Goal: Task Accomplishment & Management: Manage account settings

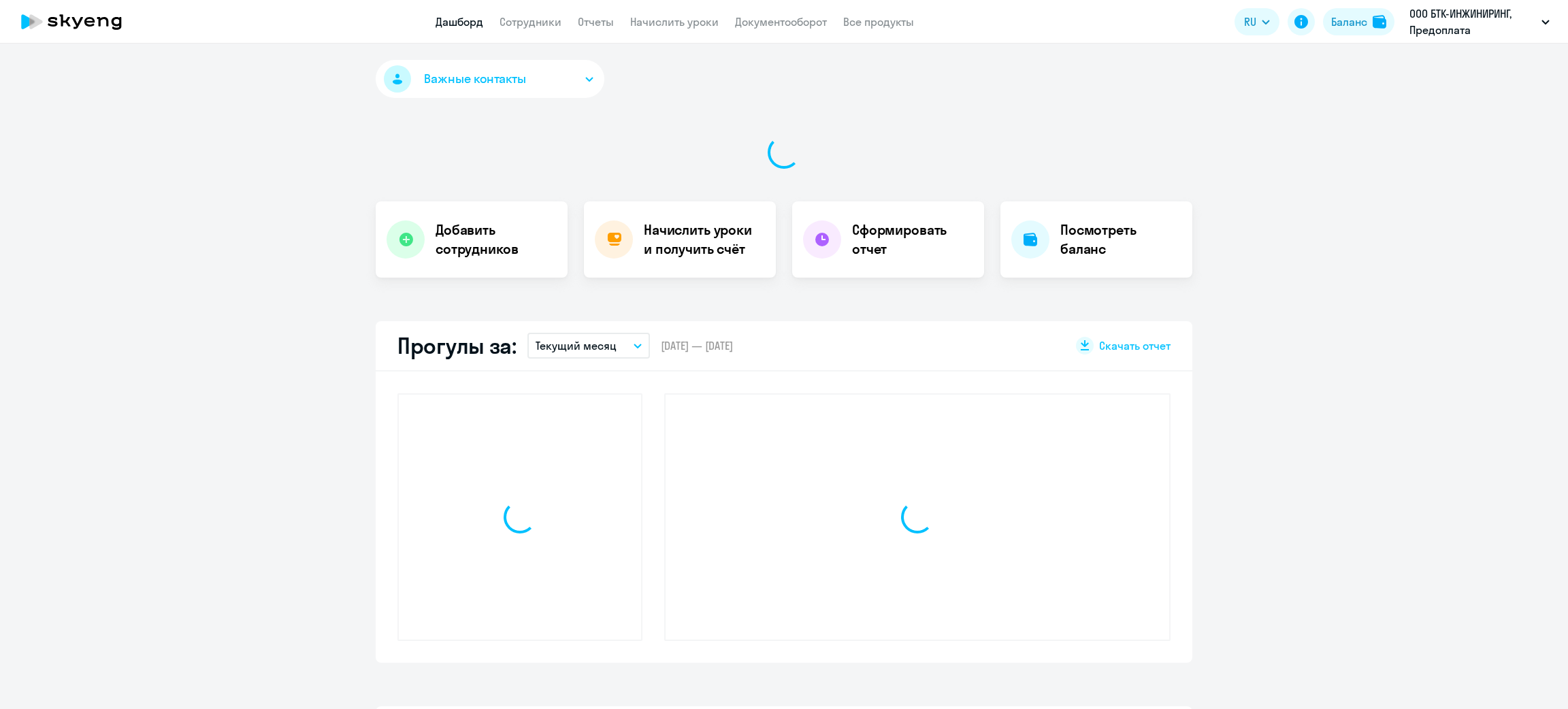
select select "30"
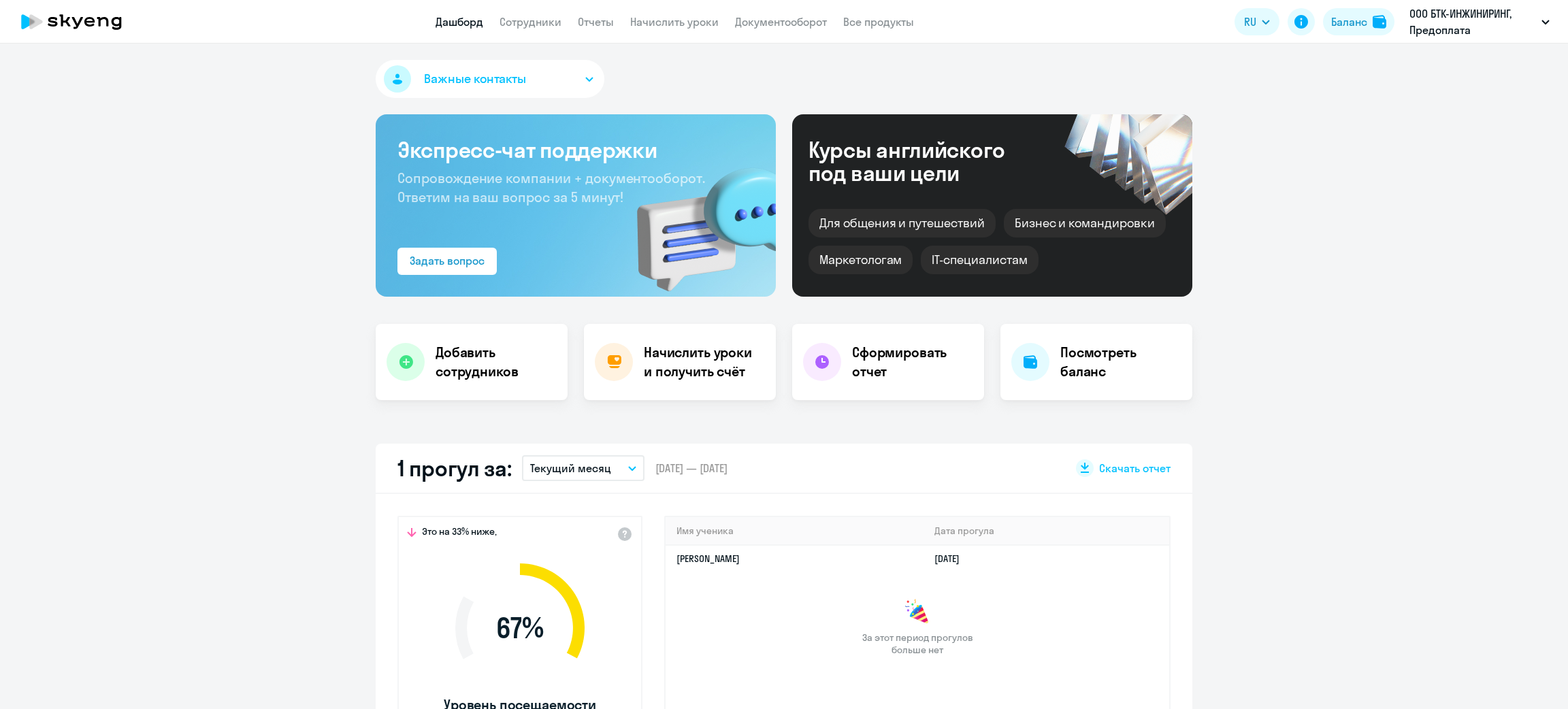
drag, startPoint x: 1350, startPoint y: 22, endPoint x: 1334, endPoint y: 47, distance: 29.7
click at [1351, 23] on div "Баланс" at bounding box center [1349, 22] width 36 height 16
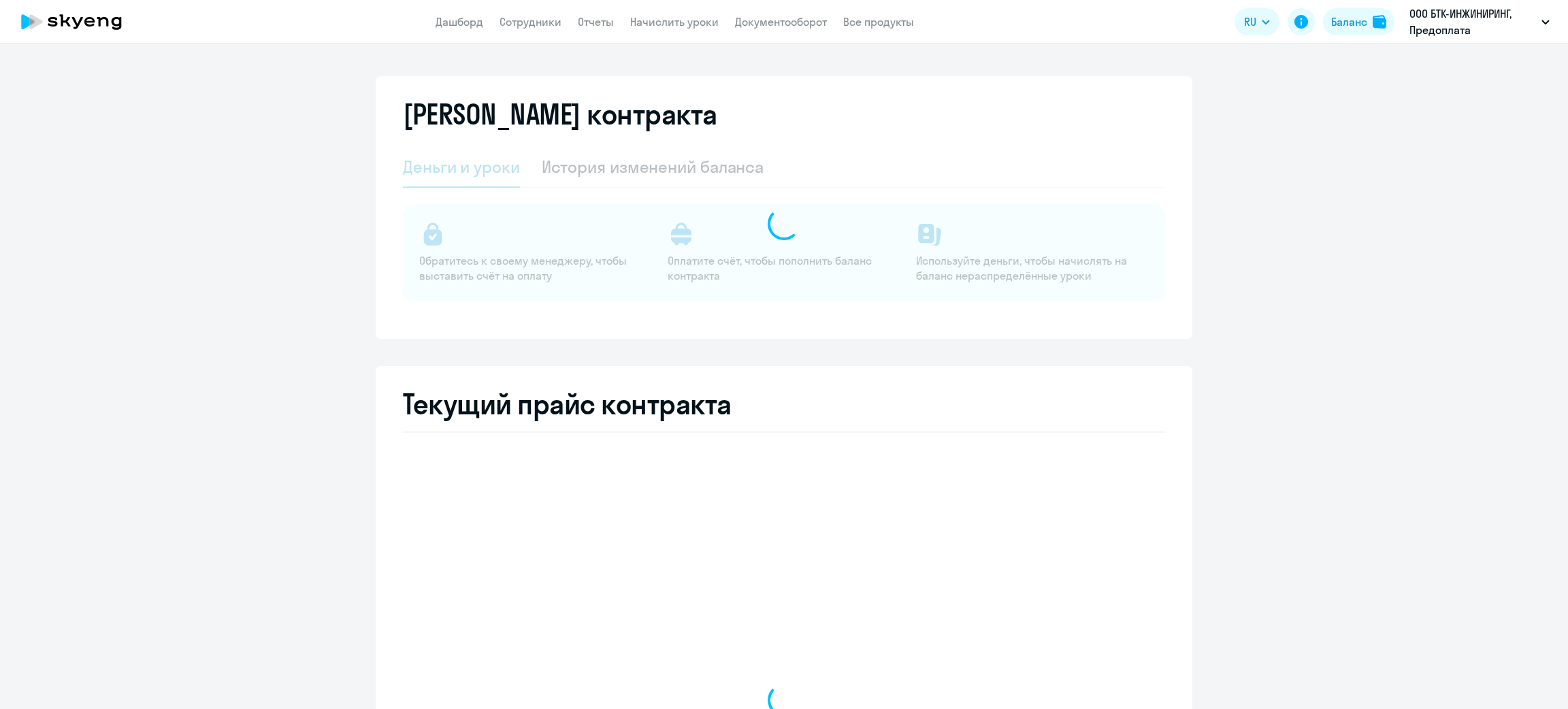
select select "english_adult_not_native_speaker"
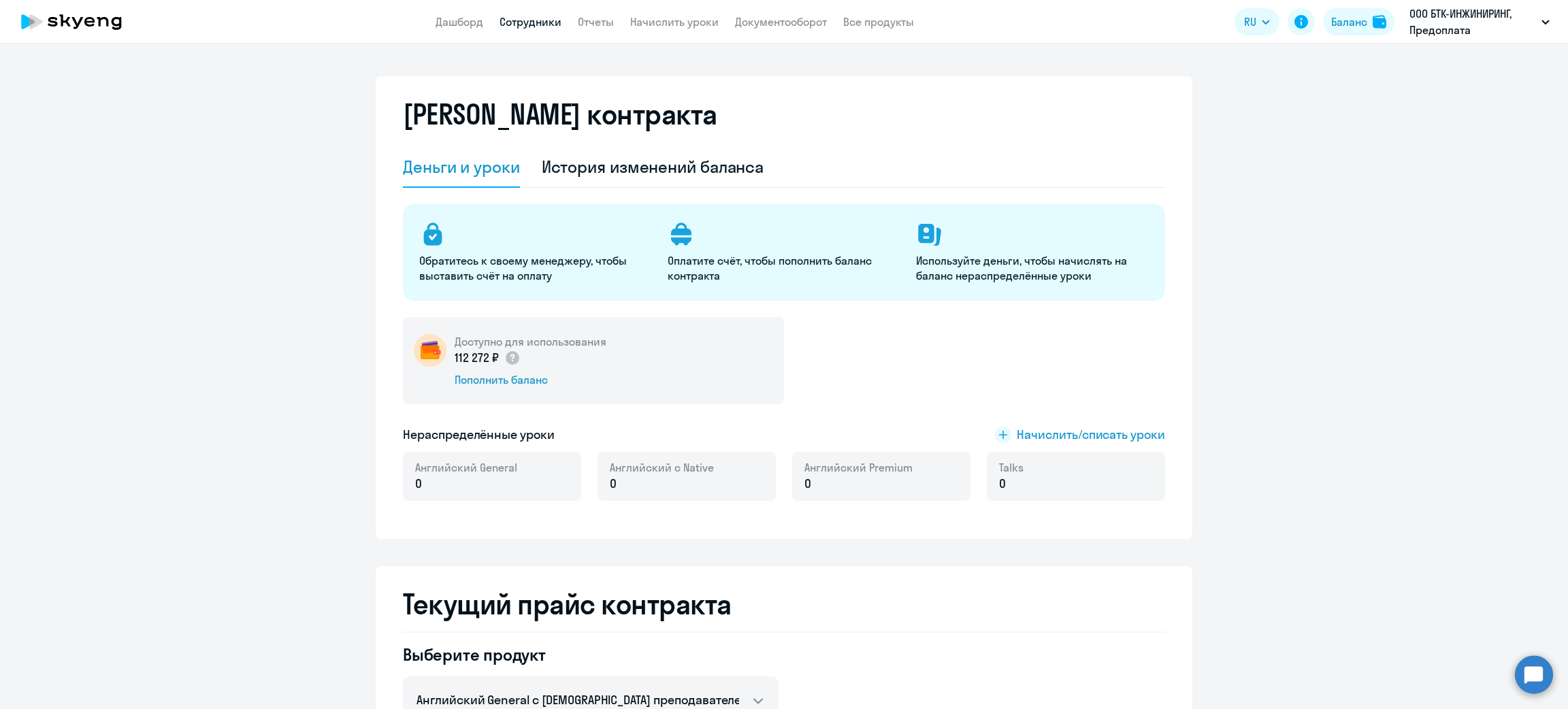
click at [525, 20] on link "Сотрудники" at bounding box center [530, 22] width 62 height 14
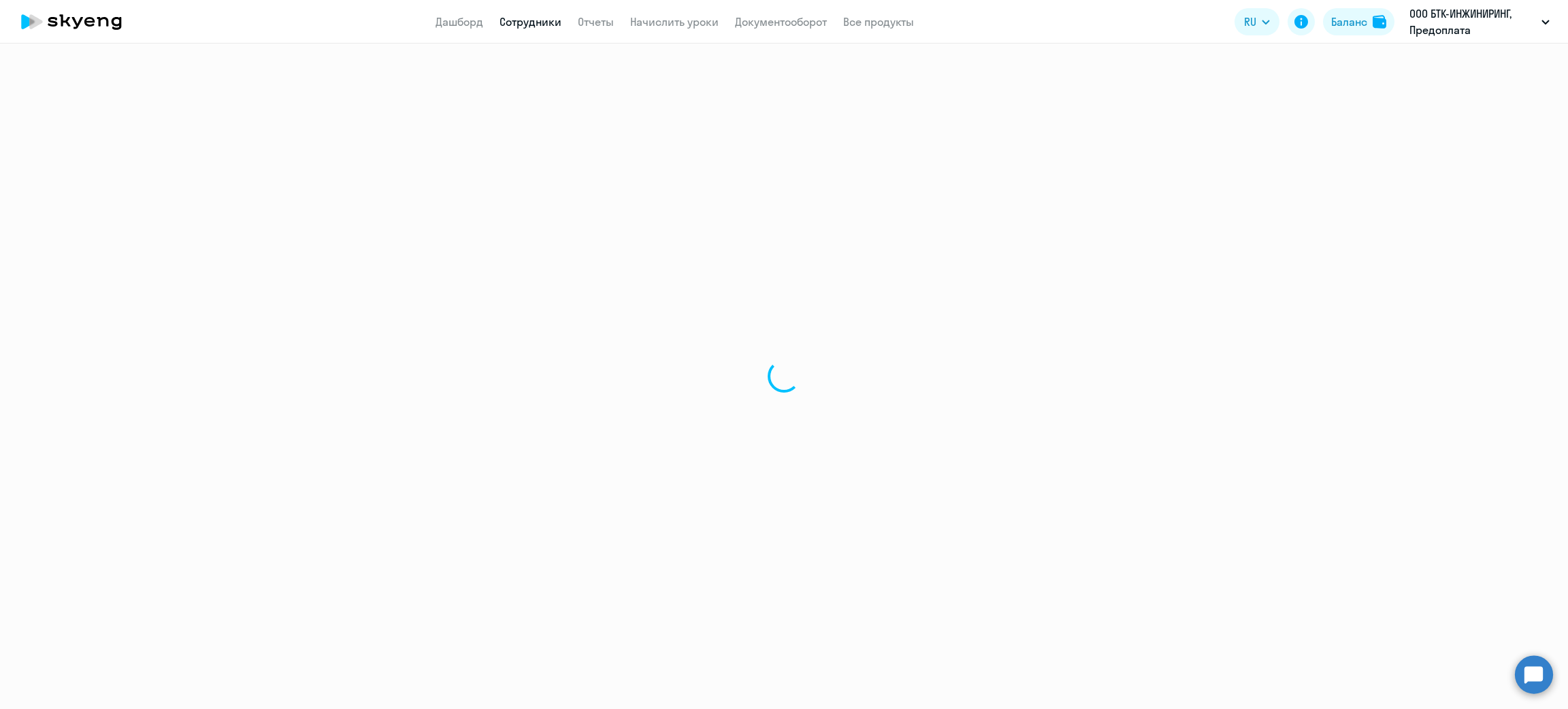
select select "30"
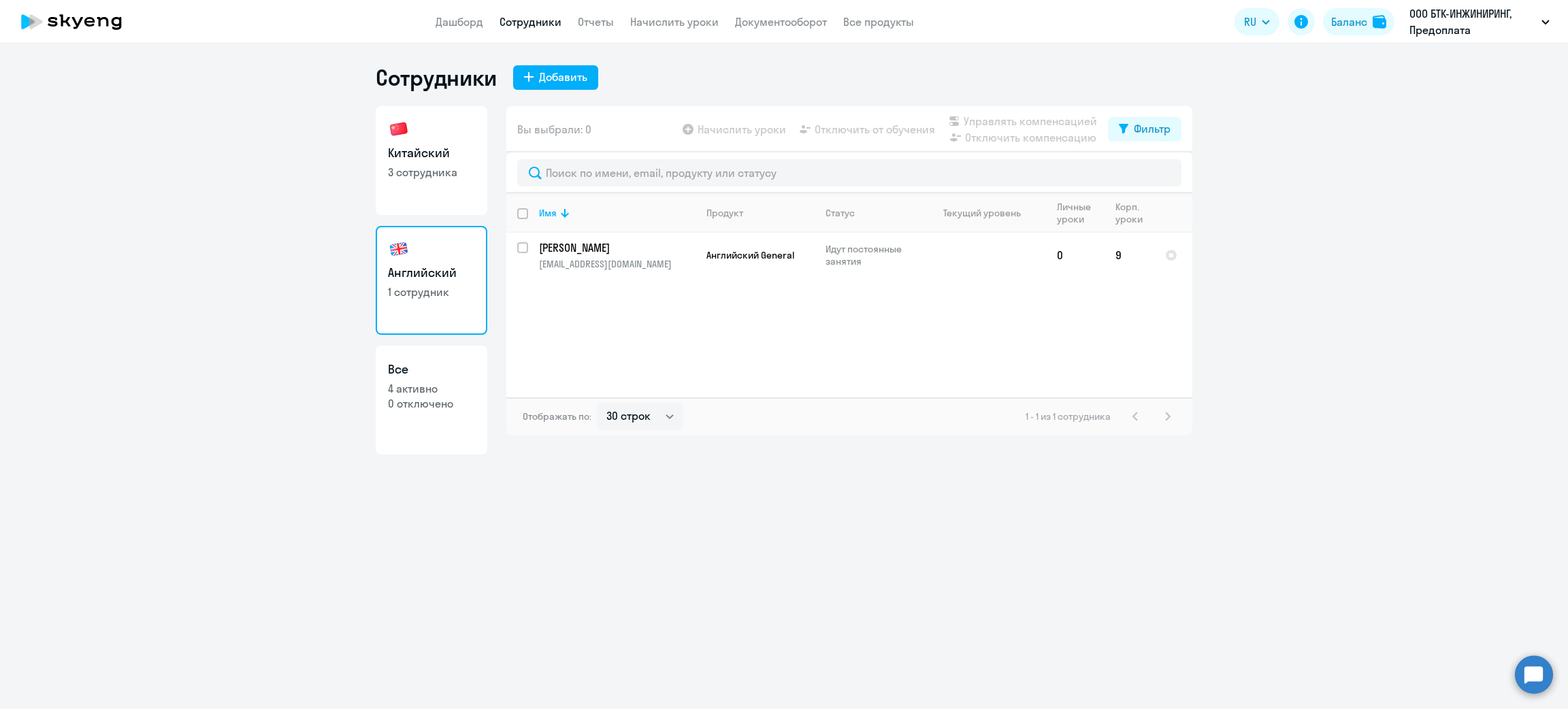
click at [460, 175] on p "3 сотрудника" at bounding box center [431, 172] width 87 height 15
select select "30"
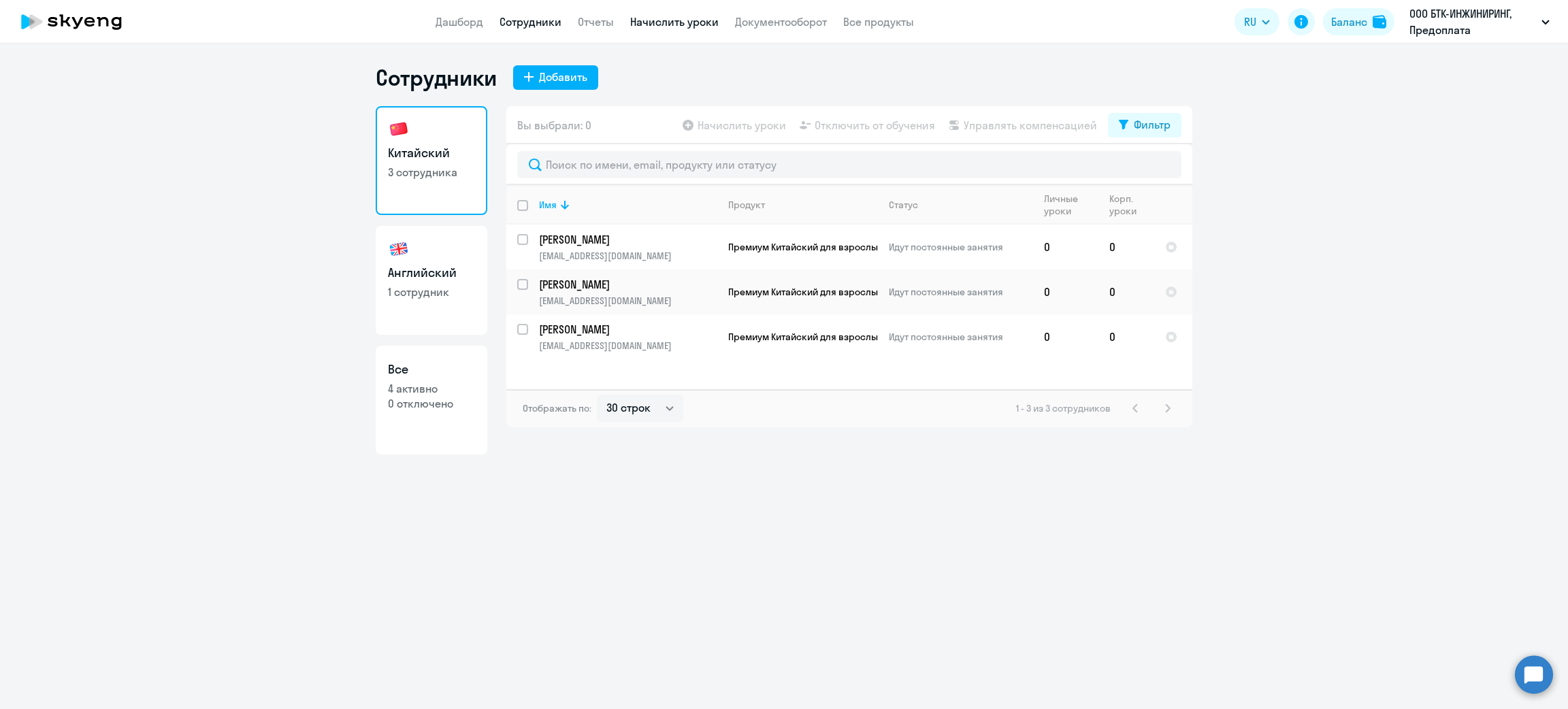
click at [679, 20] on link "Начислить уроки" at bounding box center [675, 22] width 89 height 14
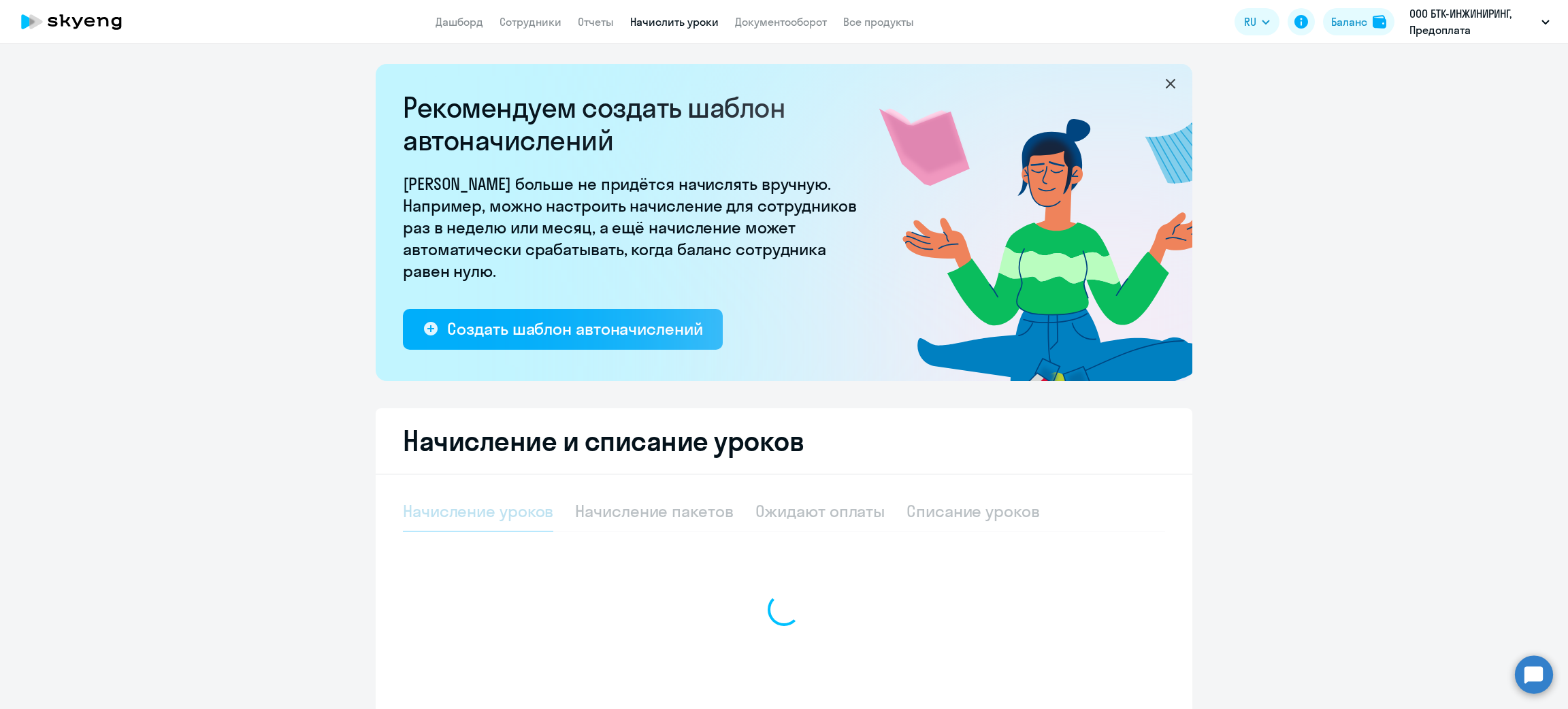
select select "10"
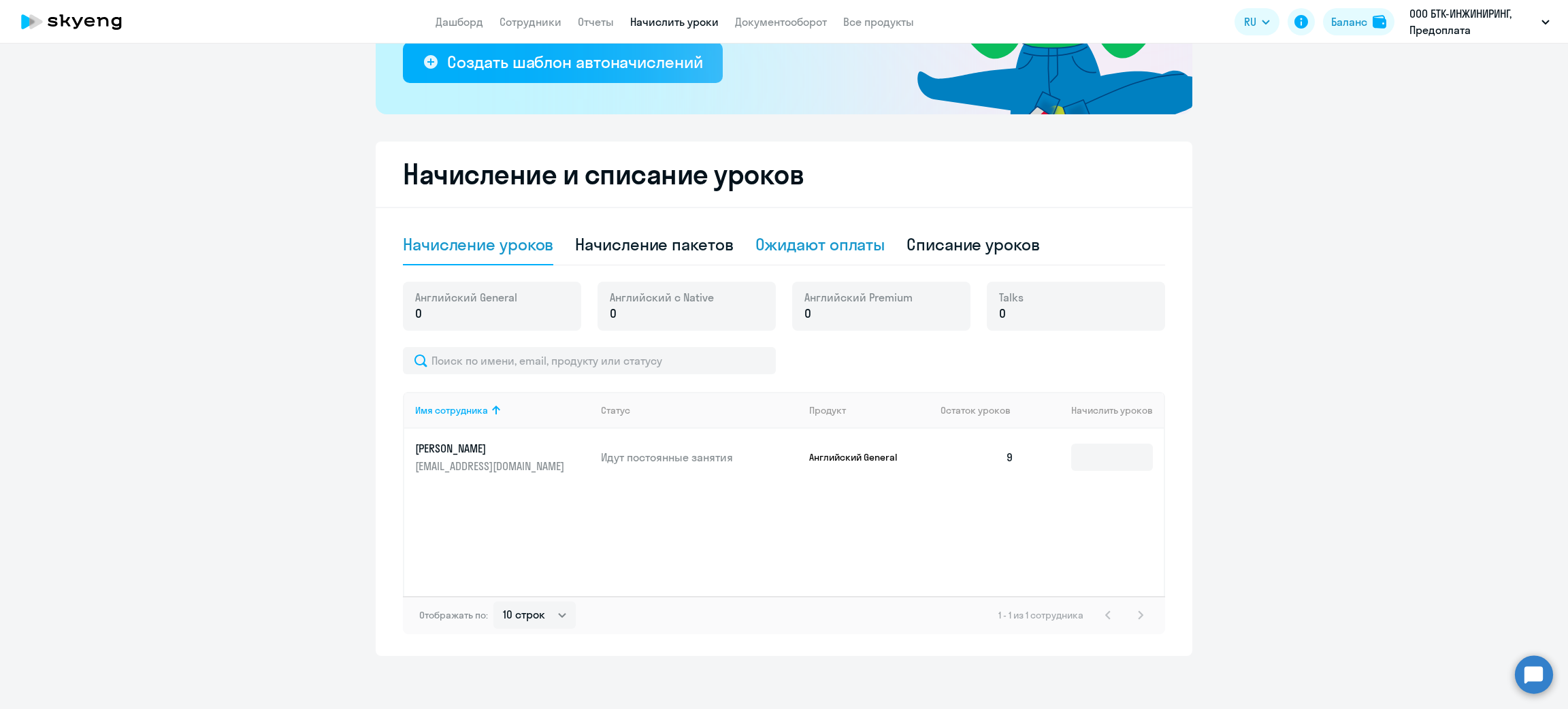
click at [835, 244] on div "Ожидают оплаты" at bounding box center [820, 245] width 130 height 22
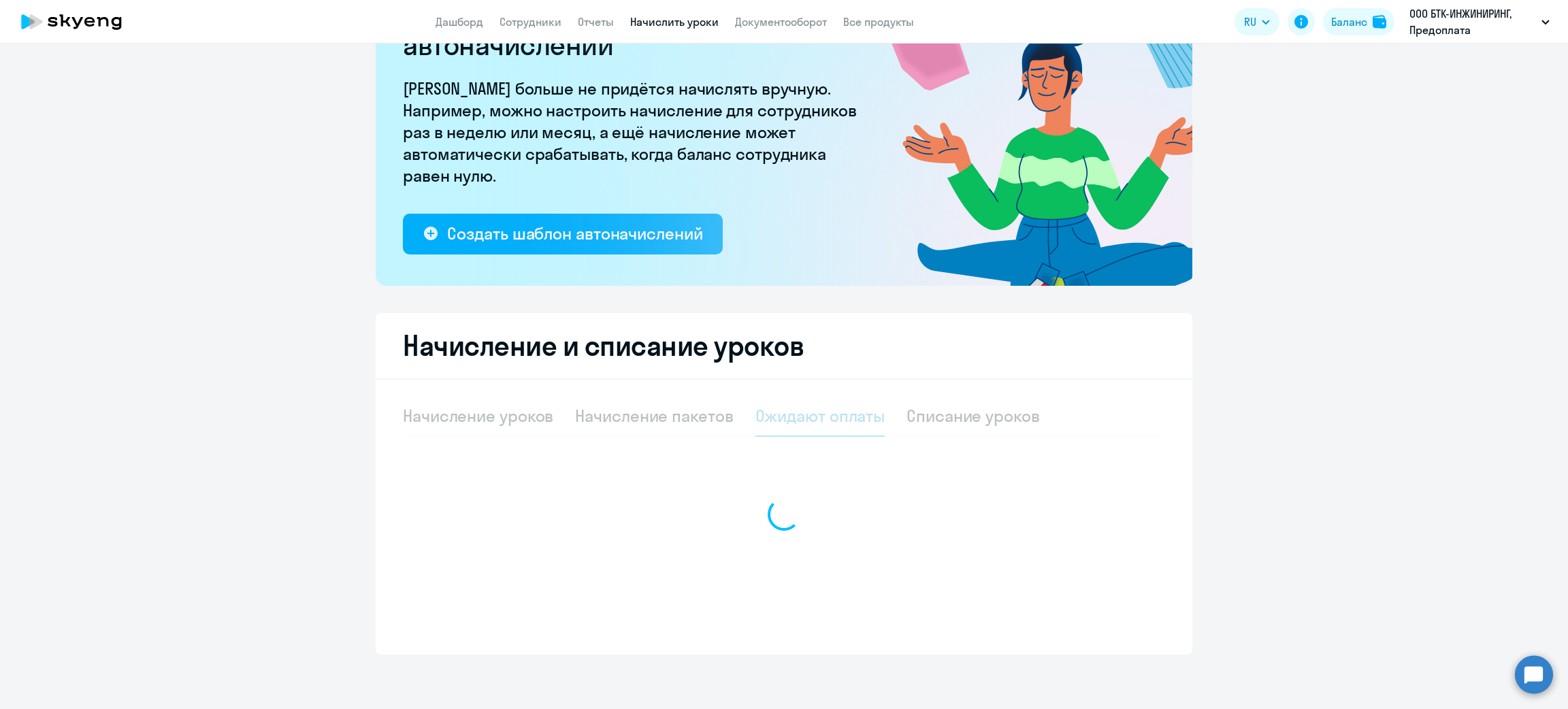
scroll to position [95, 0]
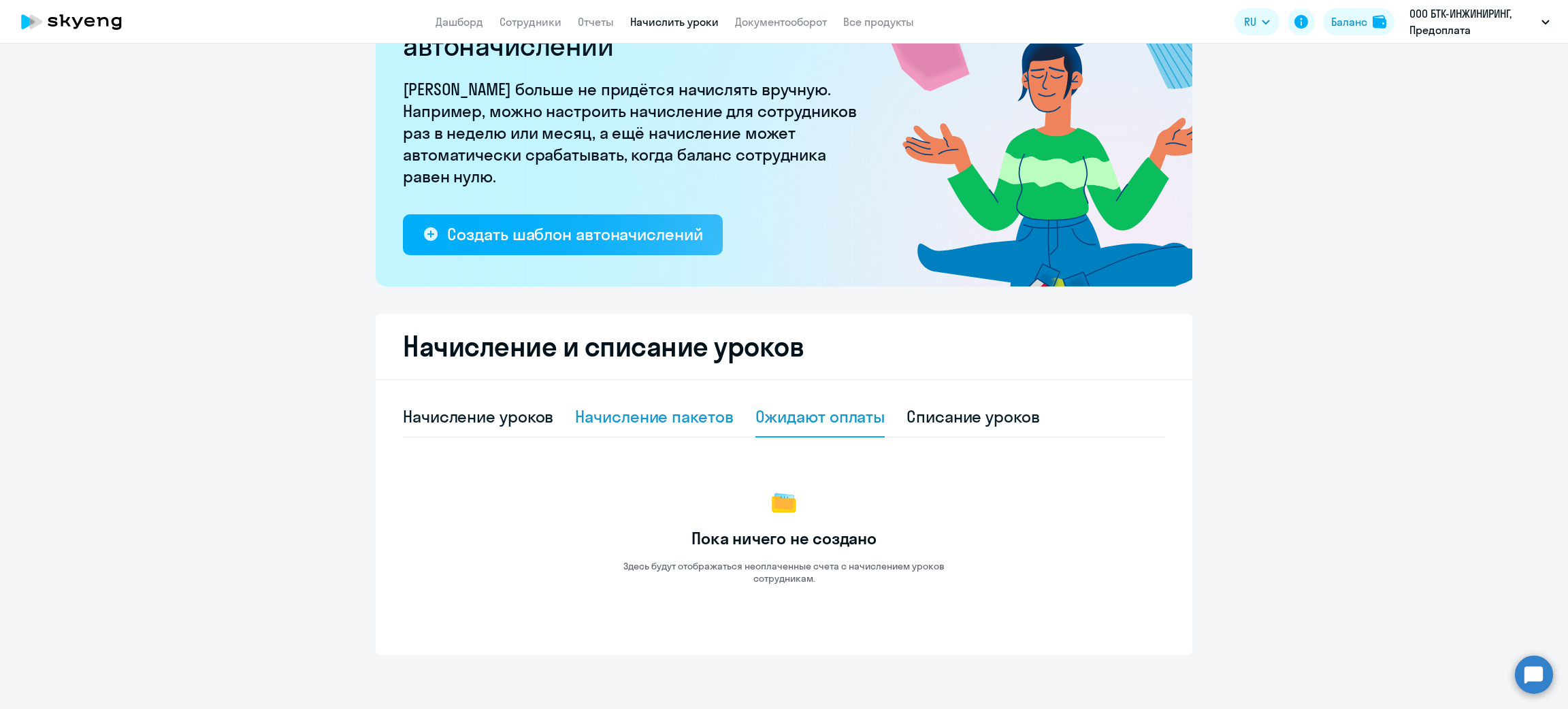
click at [632, 420] on div "Начисление пакетов" at bounding box center [654, 416] width 158 height 22
select select "10"
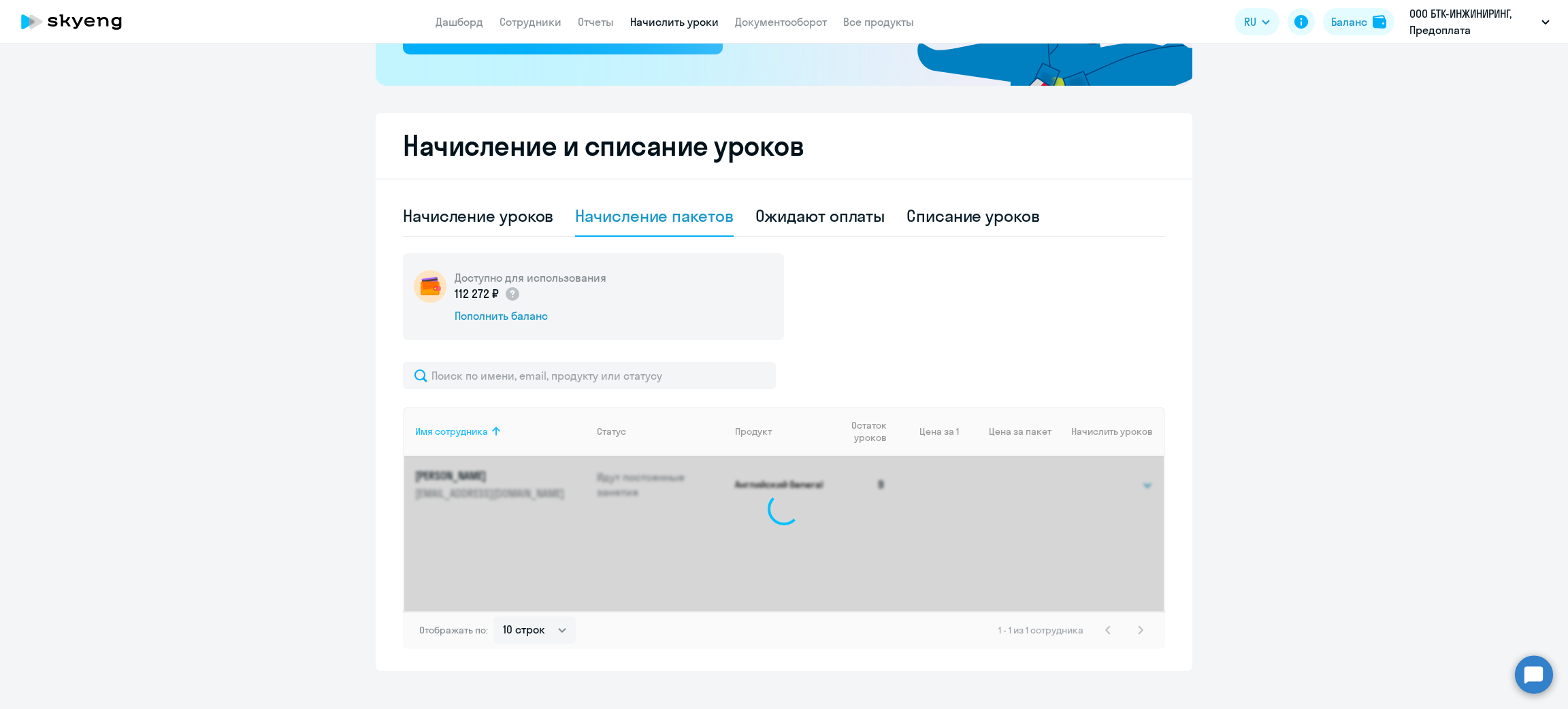
scroll to position [311, 0]
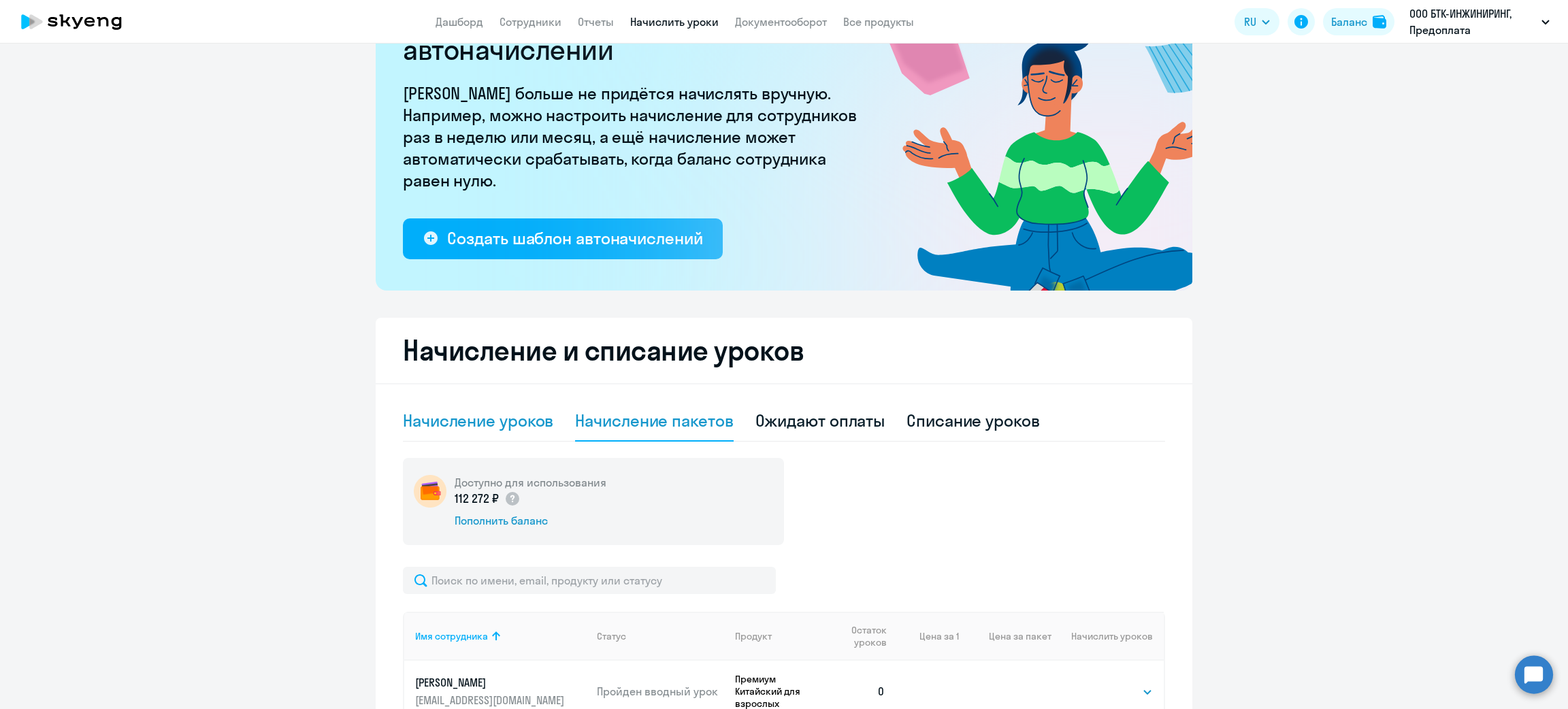
drag, startPoint x: 485, startPoint y: 426, endPoint x: 483, endPoint y: 417, distance: 9.2
click at [485, 424] on div "Начисление уроков" at bounding box center [478, 420] width 151 height 22
select select "10"
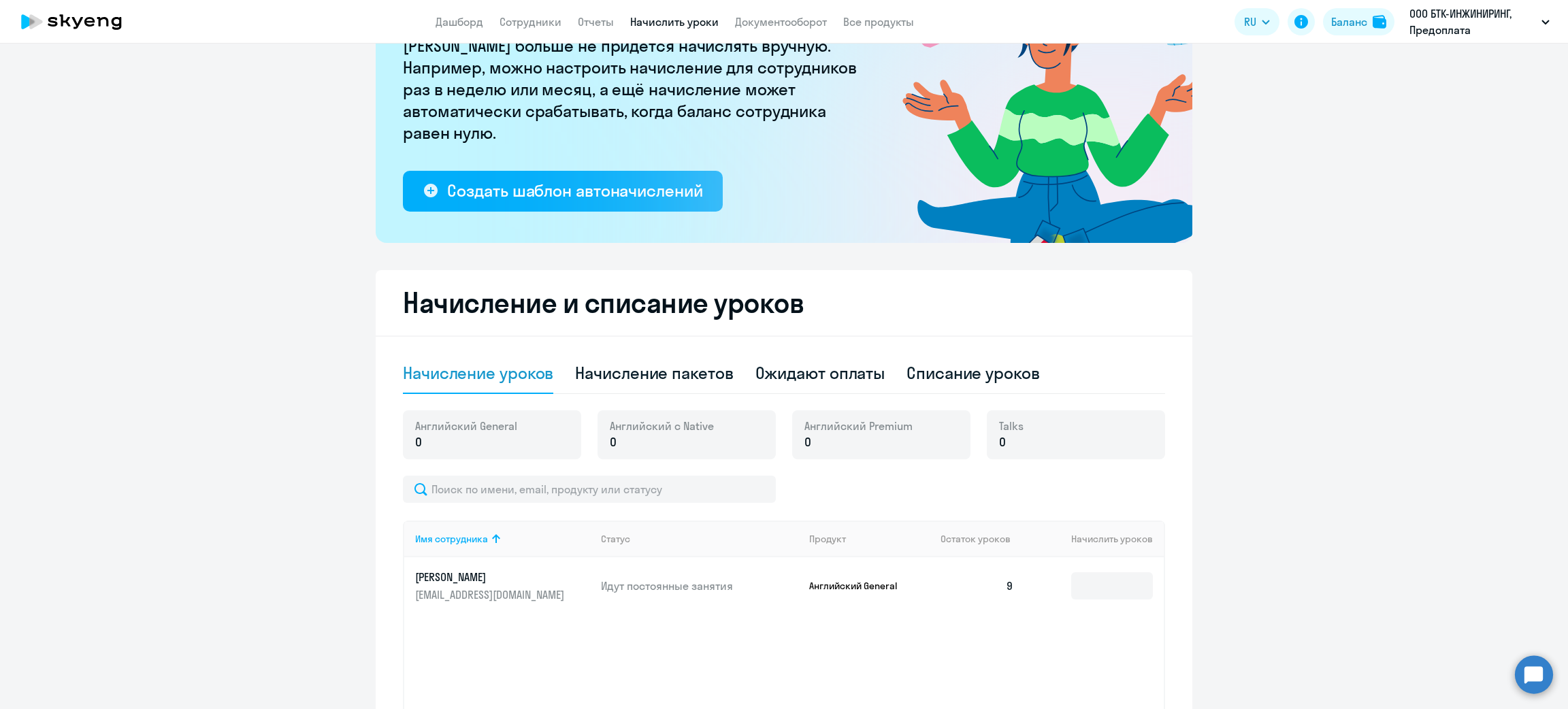
scroll to position [91, 0]
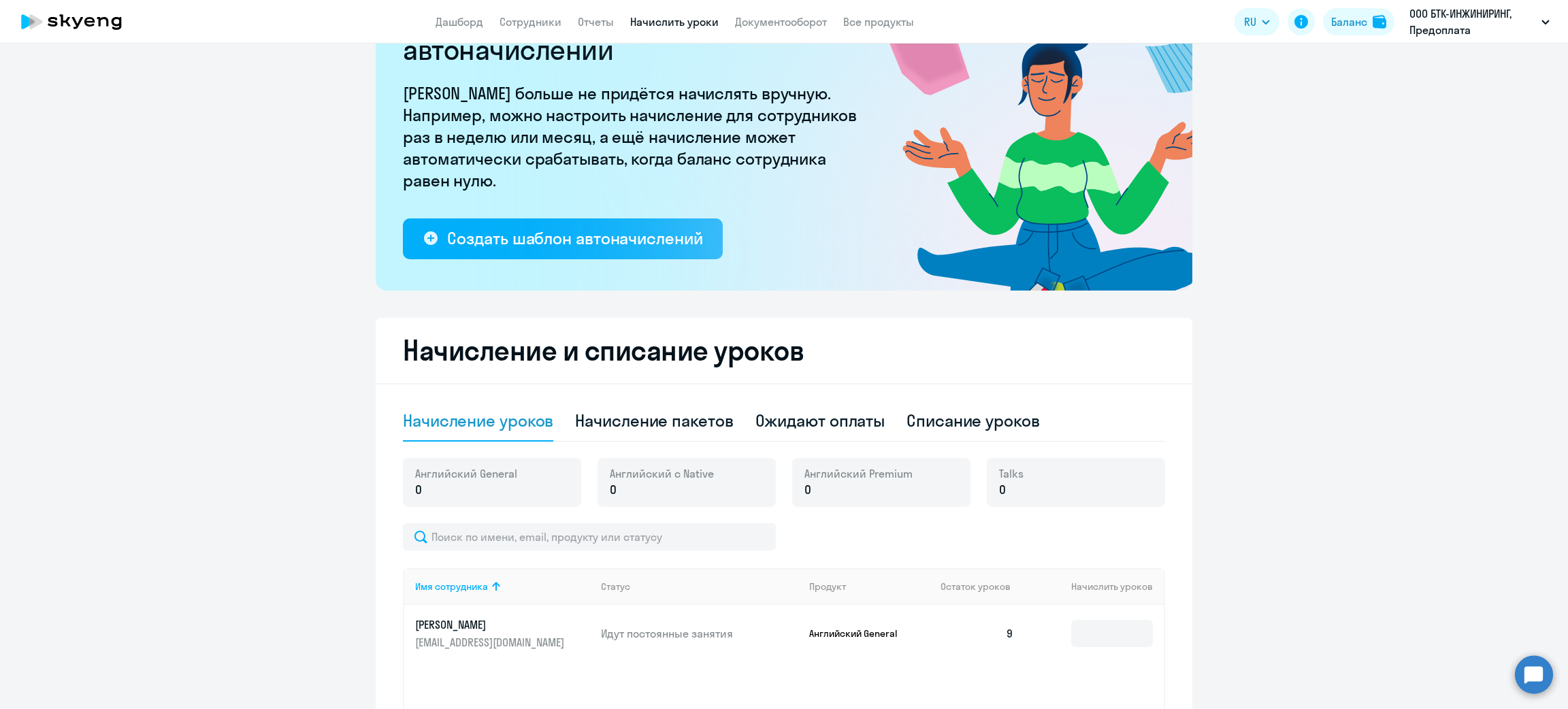
drag, startPoint x: 463, startPoint y: 20, endPoint x: 463, endPoint y: 35, distance: 15.0
click at [463, 20] on link "Дашборд" at bounding box center [459, 22] width 48 height 14
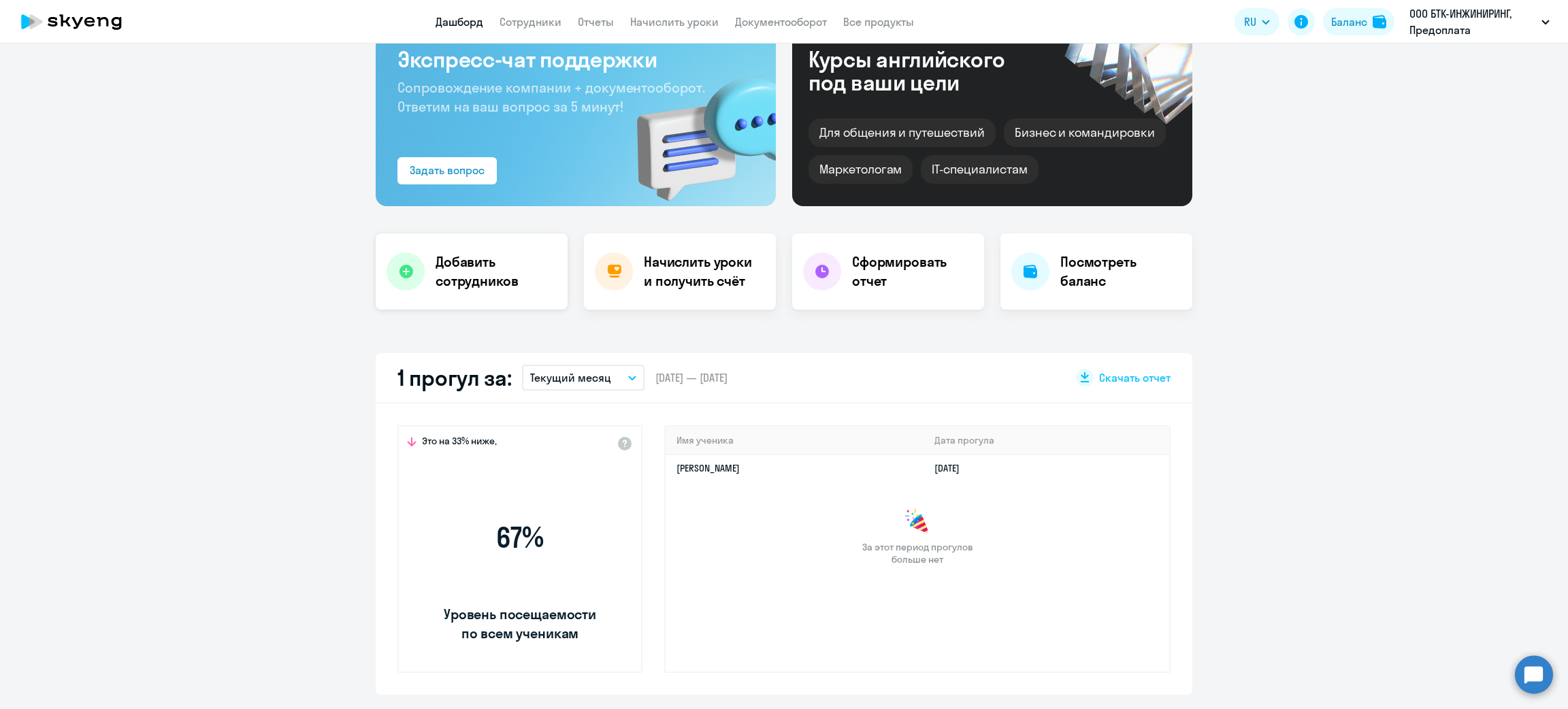
scroll to position [185, 0]
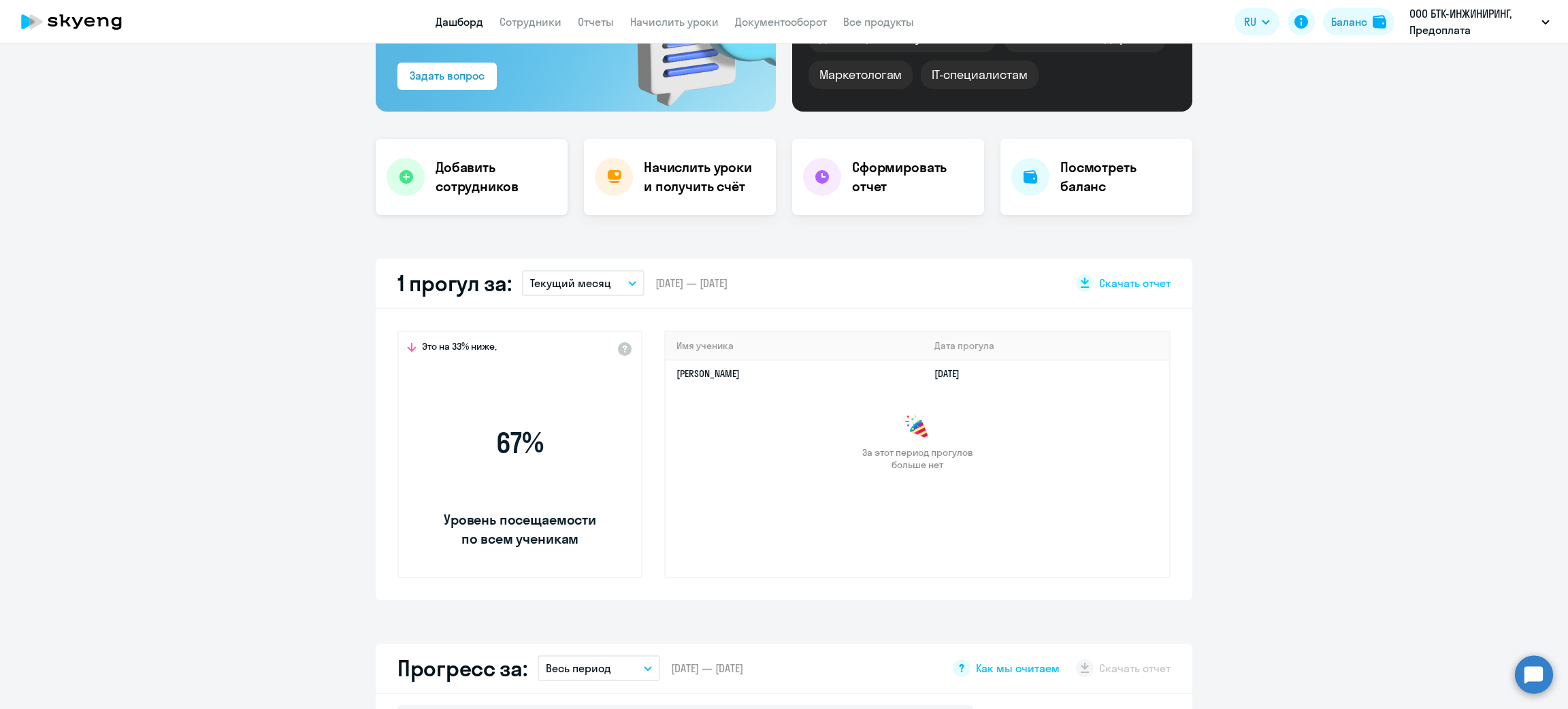
select select "30"
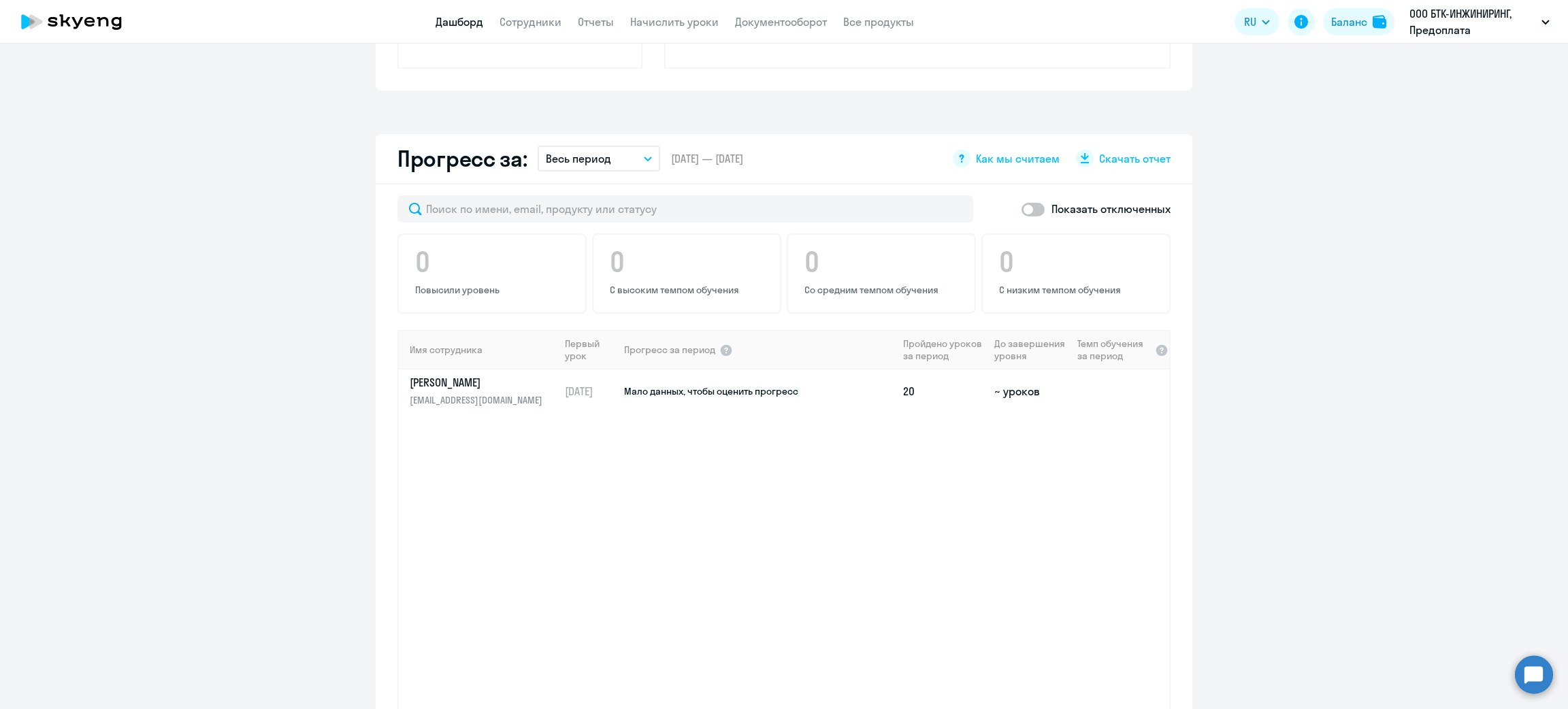
scroll to position [695, 0]
click at [544, 24] on link "Сотрудники" at bounding box center [530, 22] width 62 height 14
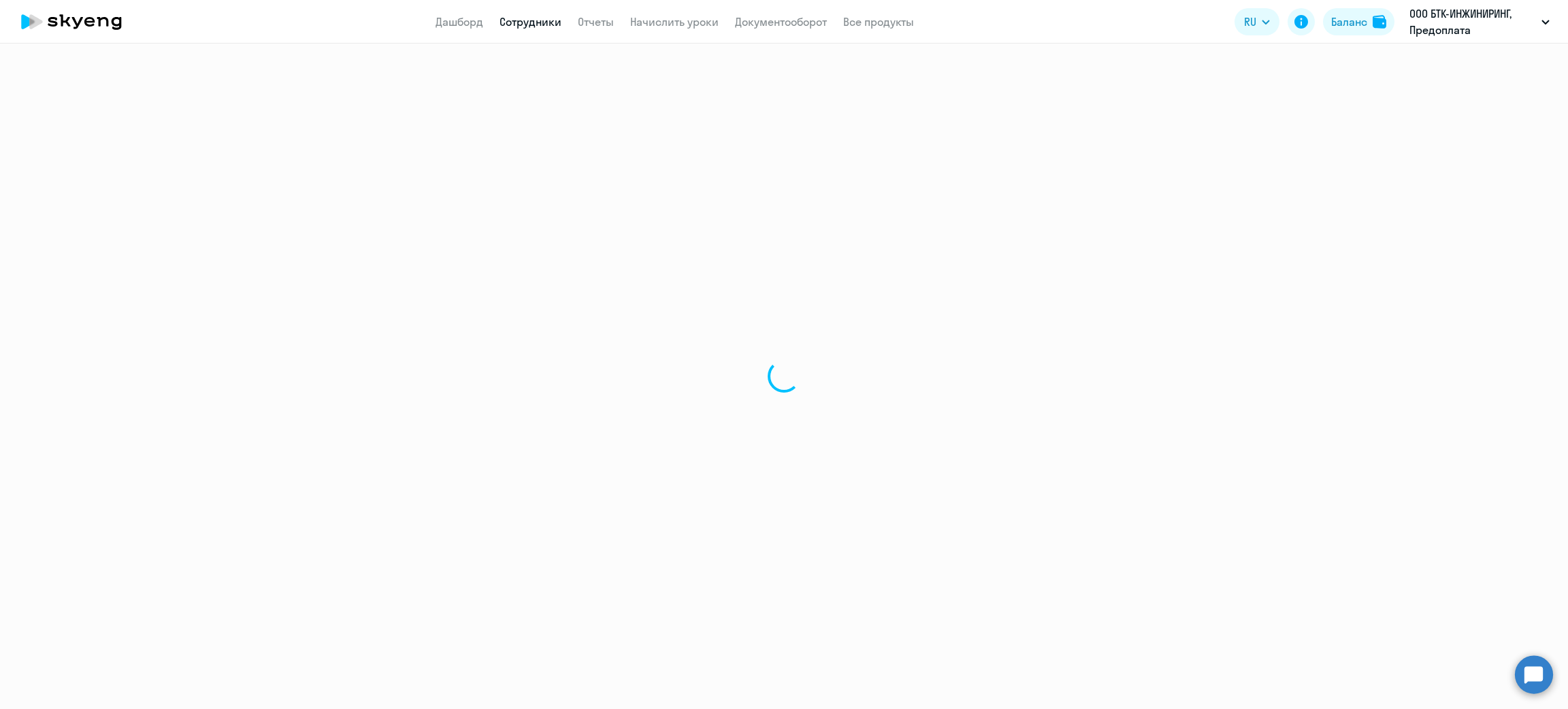
select select "30"
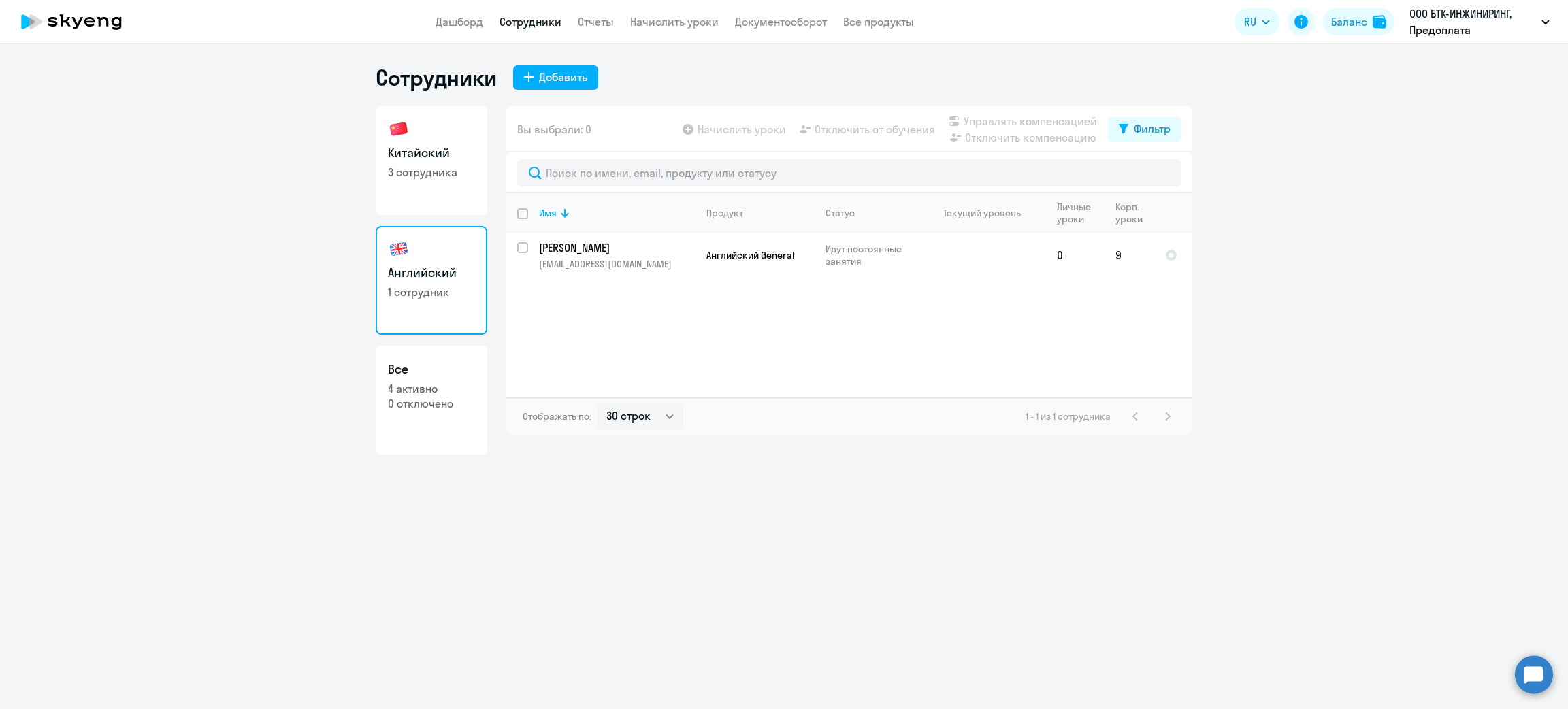
click at [406, 176] on p "3 сотрудника" at bounding box center [431, 172] width 87 height 15
select select "30"
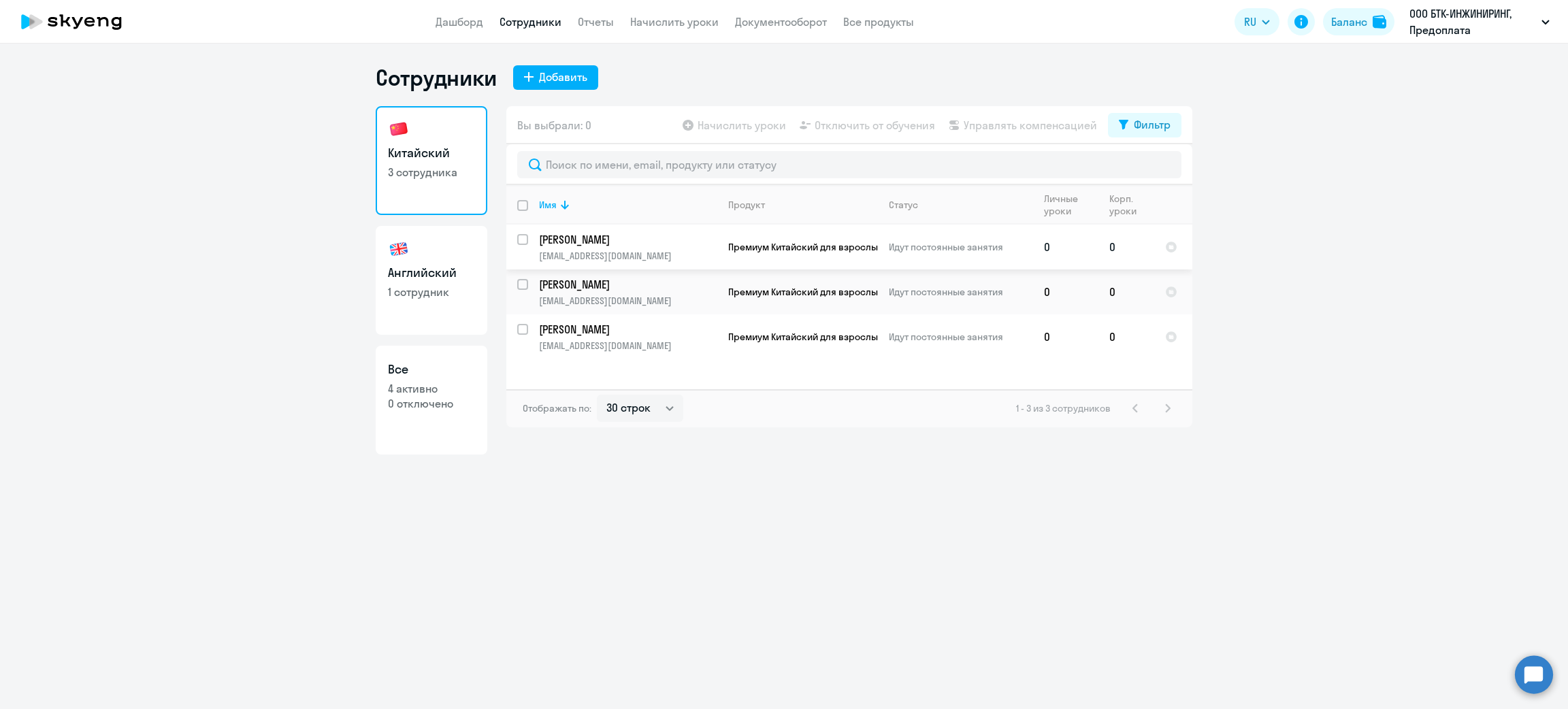
click at [782, 245] on span "Премиум Китайский для взрослых" at bounding box center [805, 247] width 155 height 12
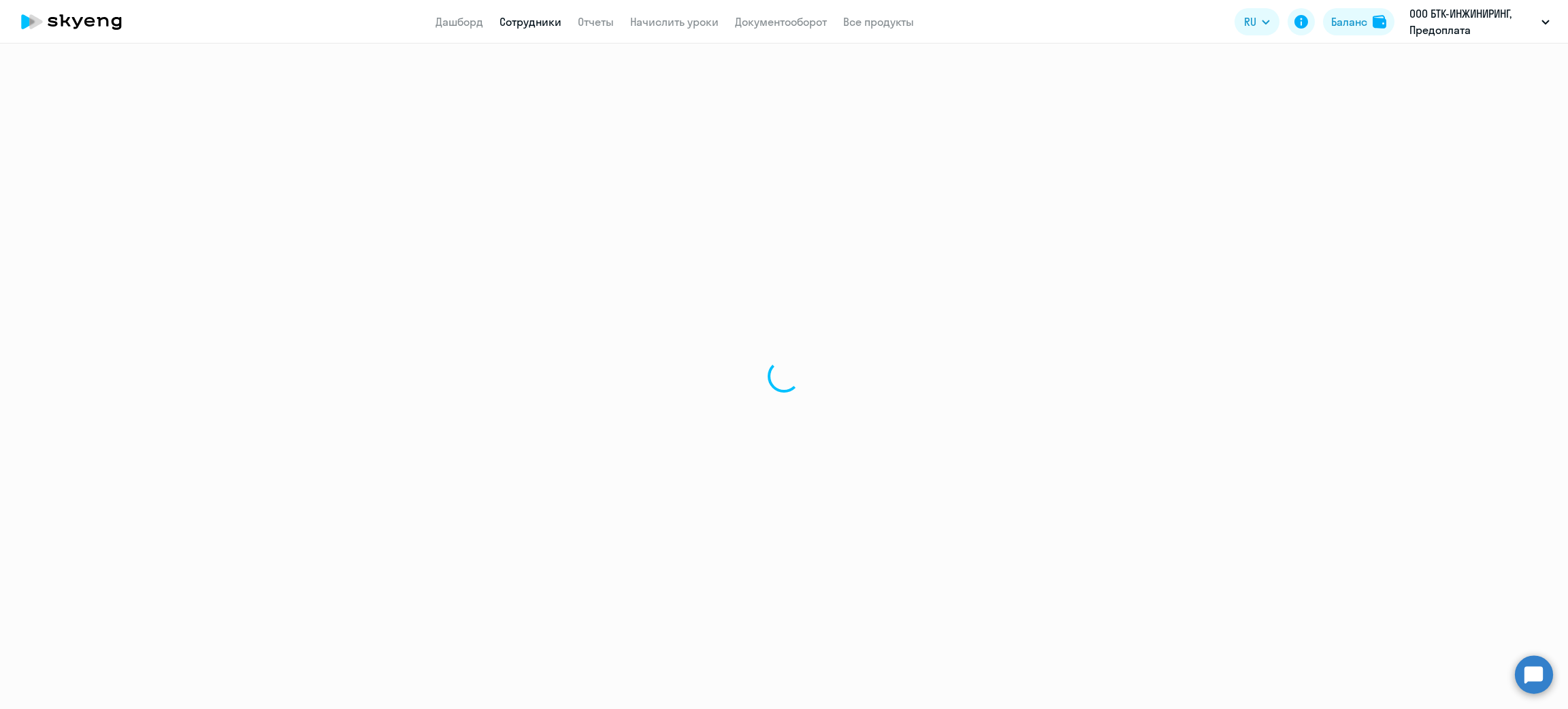
select select "chinese"
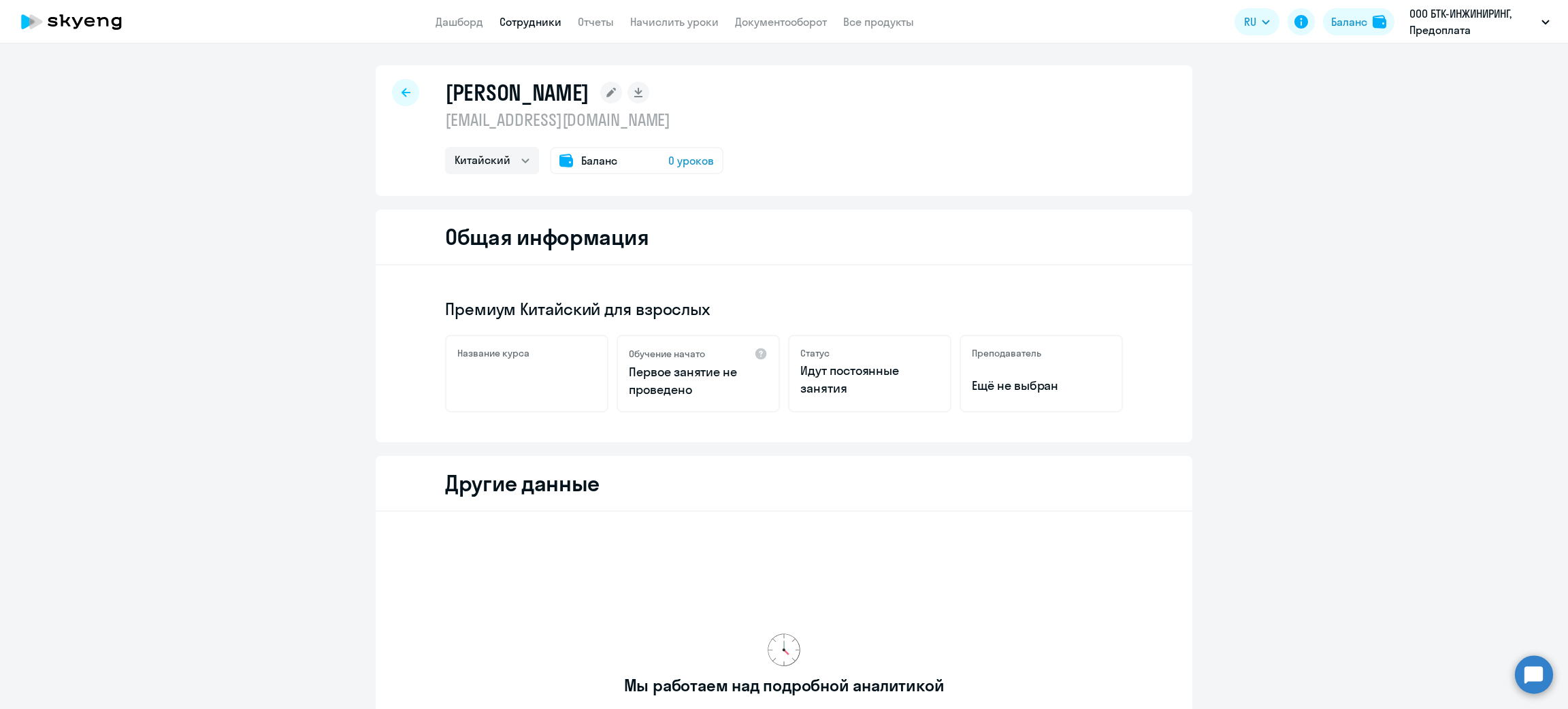
click at [609, 163] on div "Баланс 0 уроков" at bounding box center [636, 161] width 174 height 27
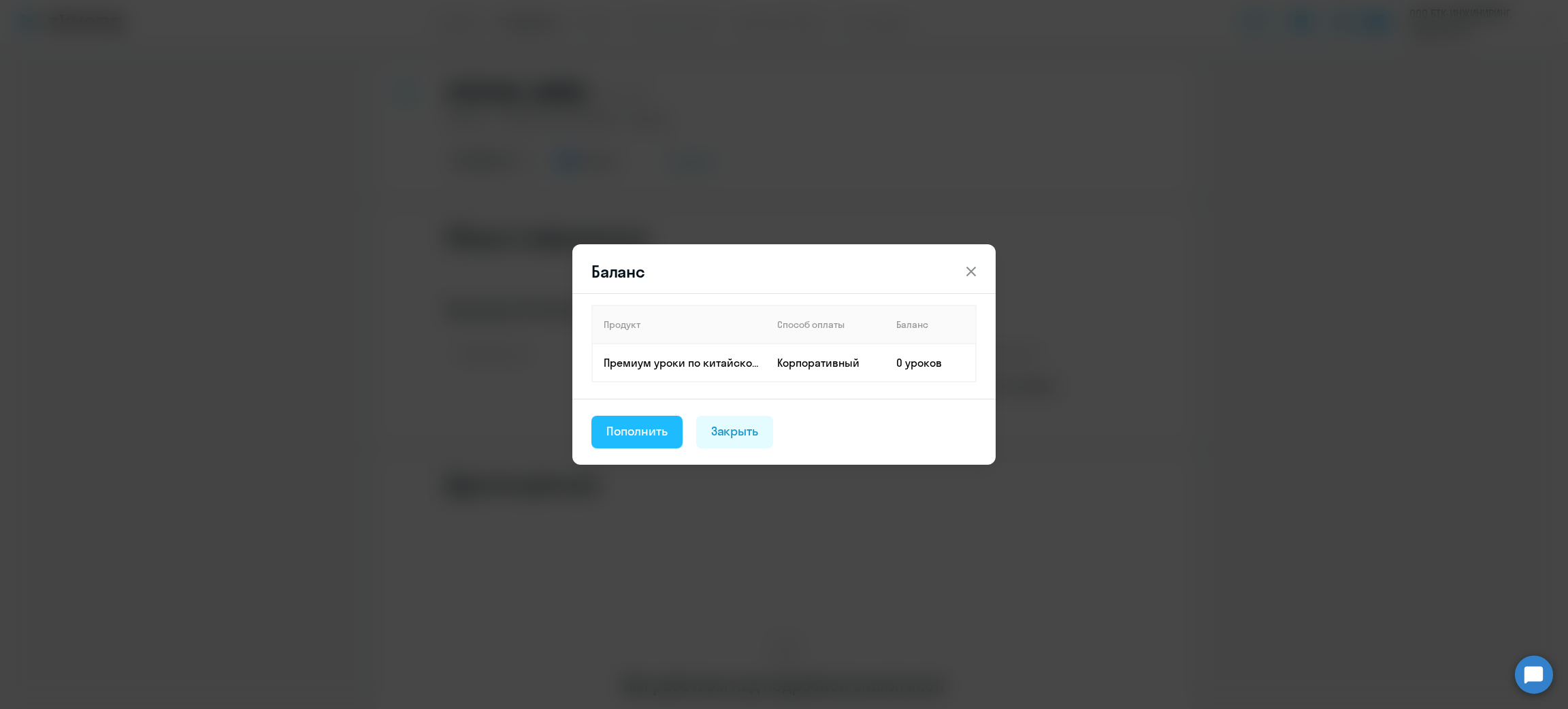
click at [618, 426] on div "Пополнить" at bounding box center [637, 431] width 61 height 18
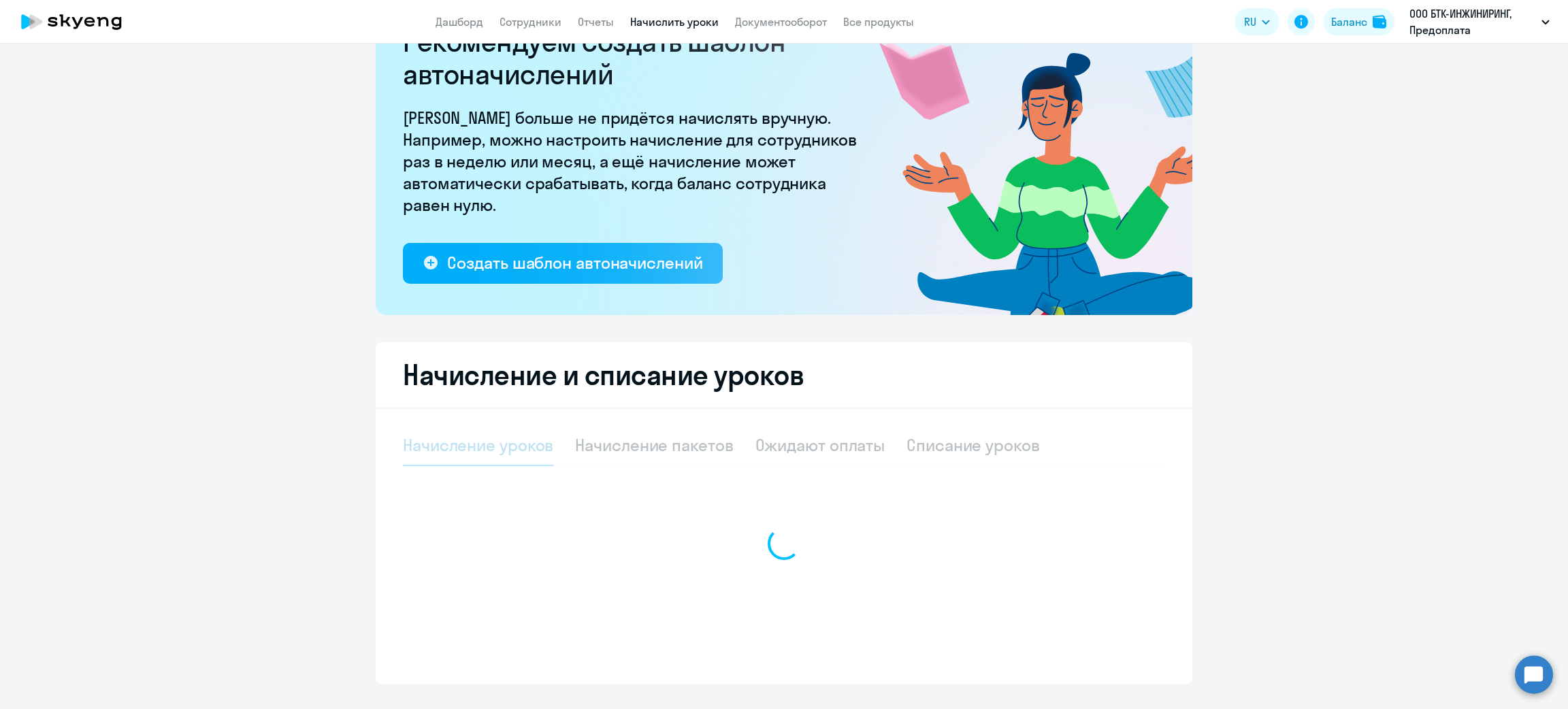
select select "10"
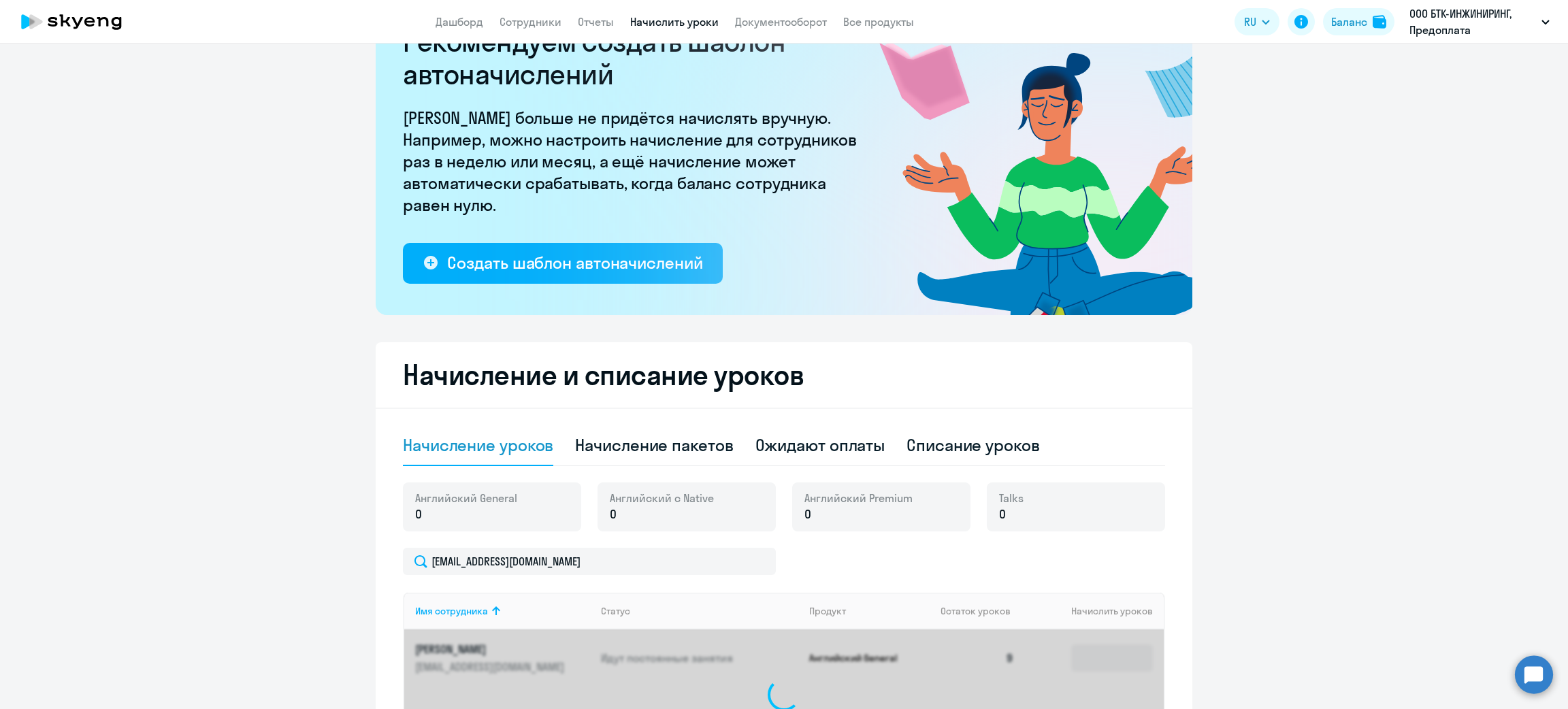
scroll to position [102, 0]
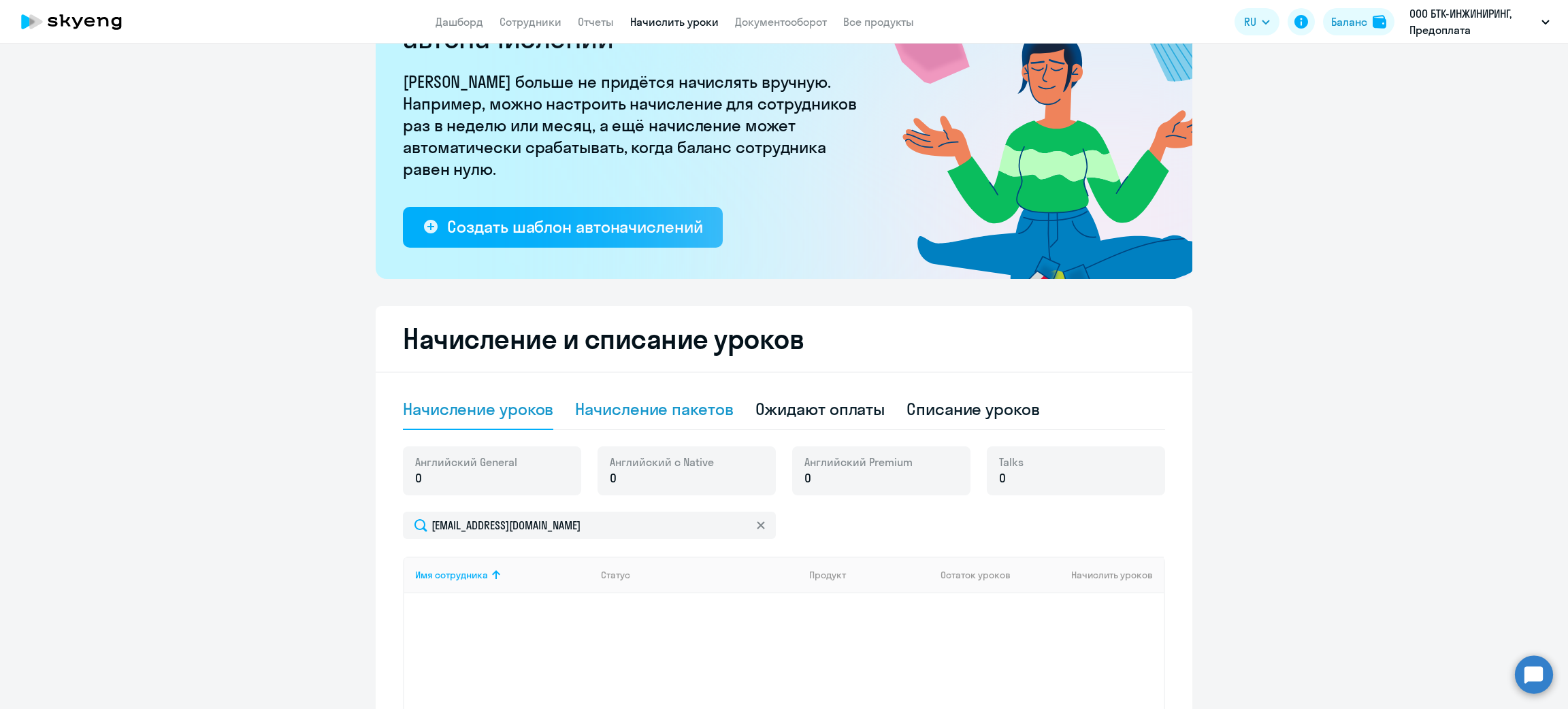
click at [668, 404] on div "Начисление пакетов" at bounding box center [654, 409] width 158 height 22
select select "10"
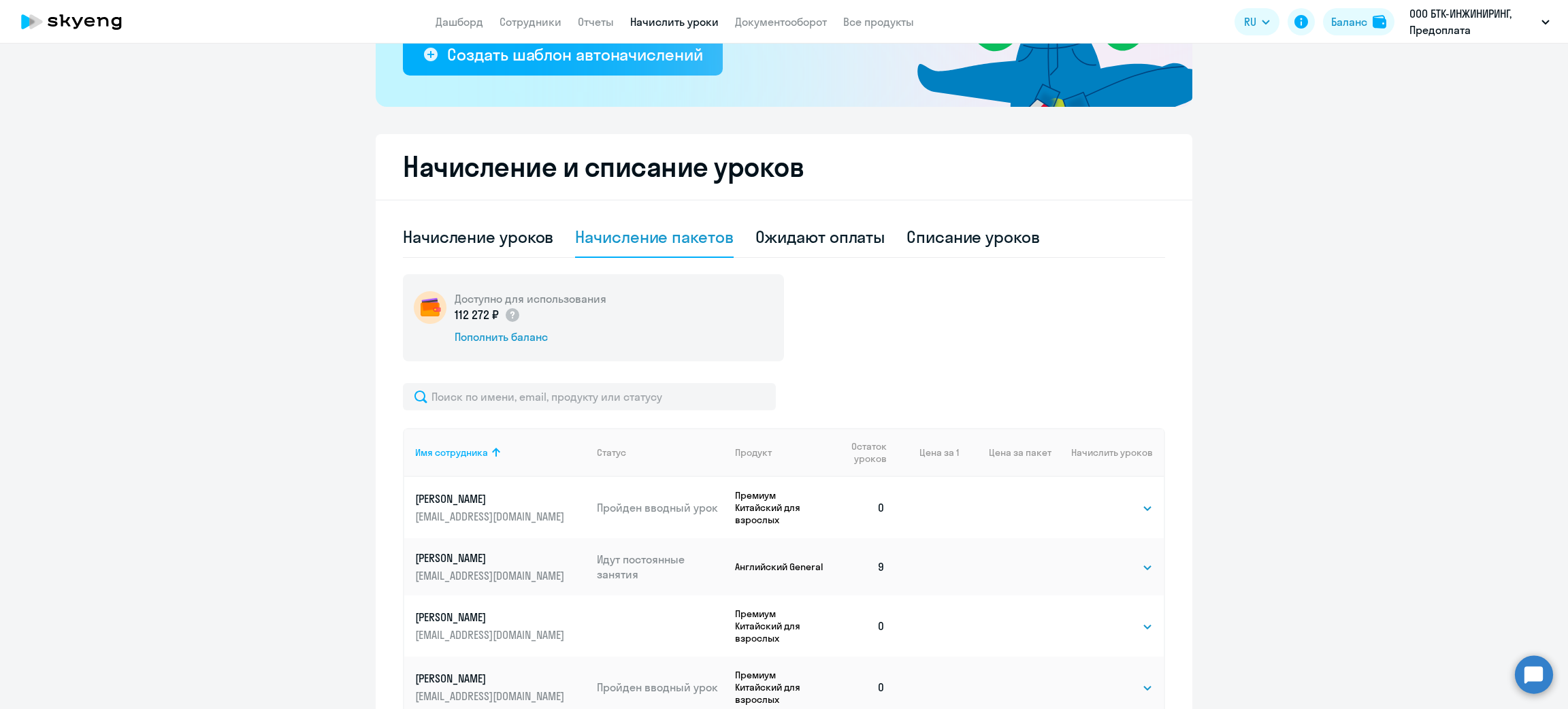
scroll to position [396, 0]
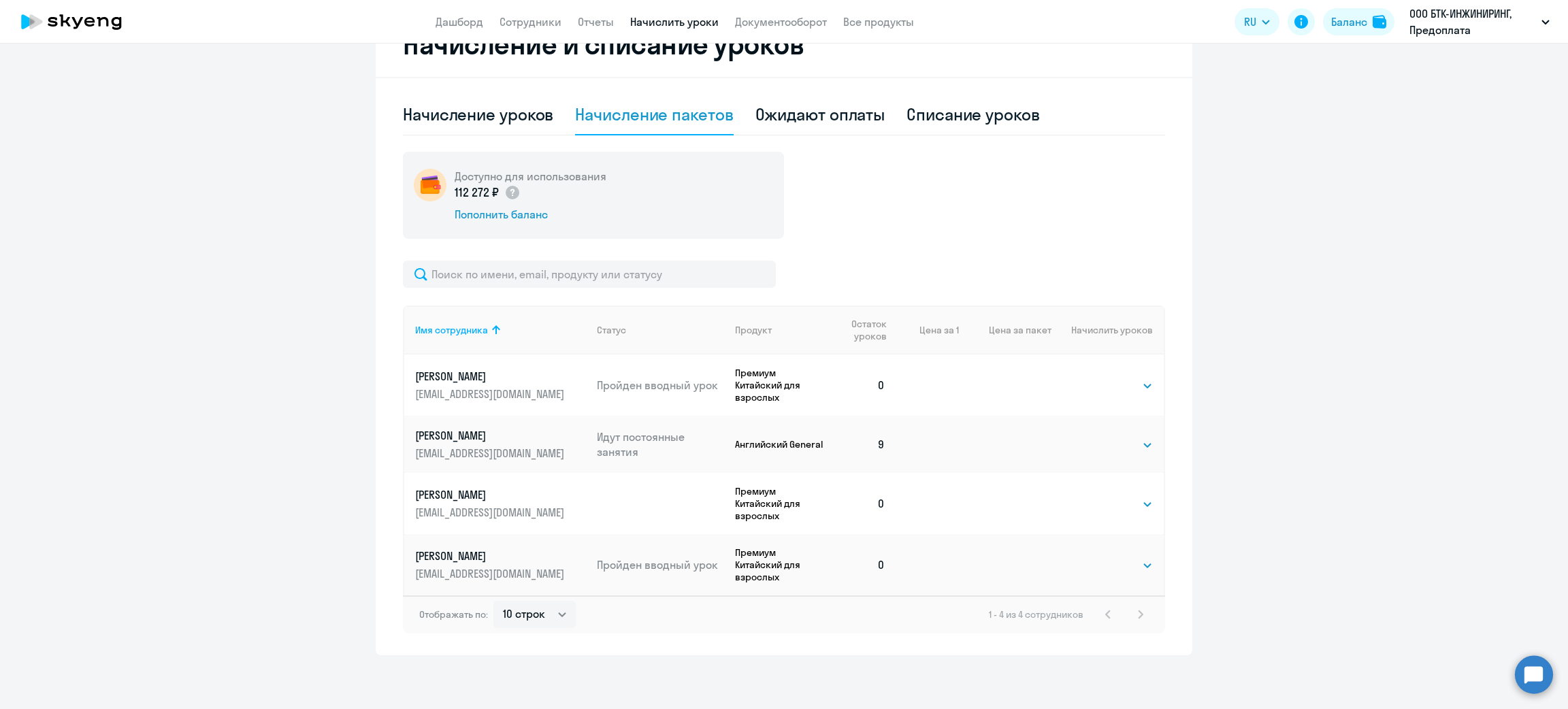
drag, startPoint x: 1157, startPoint y: 514, endPoint x: 1151, endPoint y: 510, distance: 7.2
click at [1152, 510] on div "Имя сотрудника Статус Продукт Остаток уроков Цена за 1 Цена за пакет Начислить …" at bounding box center [784, 450] width 762 height 289
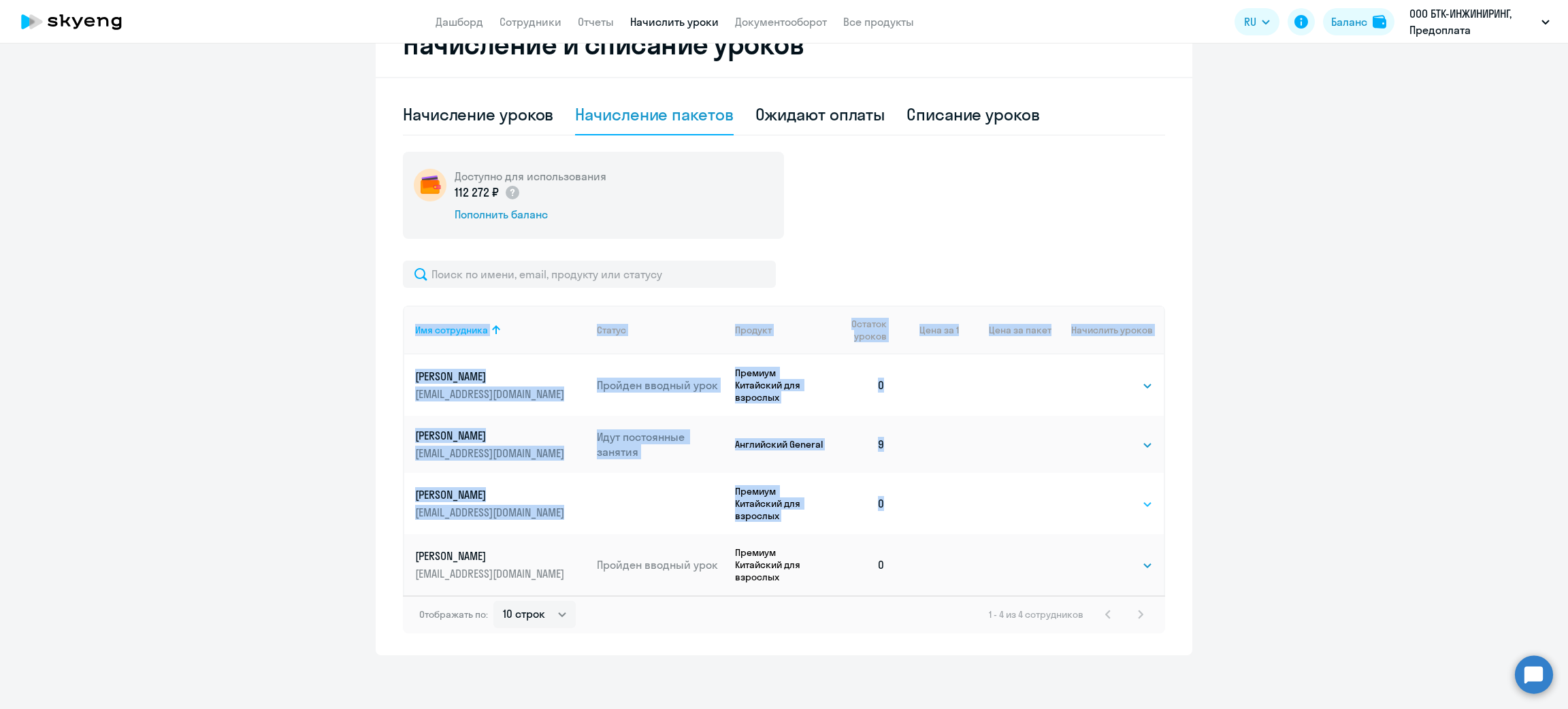
click at [1105, 497] on select "Выбрать 4 8 16 32 64 96 128" at bounding box center [1125, 504] width 56 height 16
click at [1097, 496] on select "Выбрать 4 8 16 32 64 96 128" at bounding box center [1125, 504] width 56 height 16
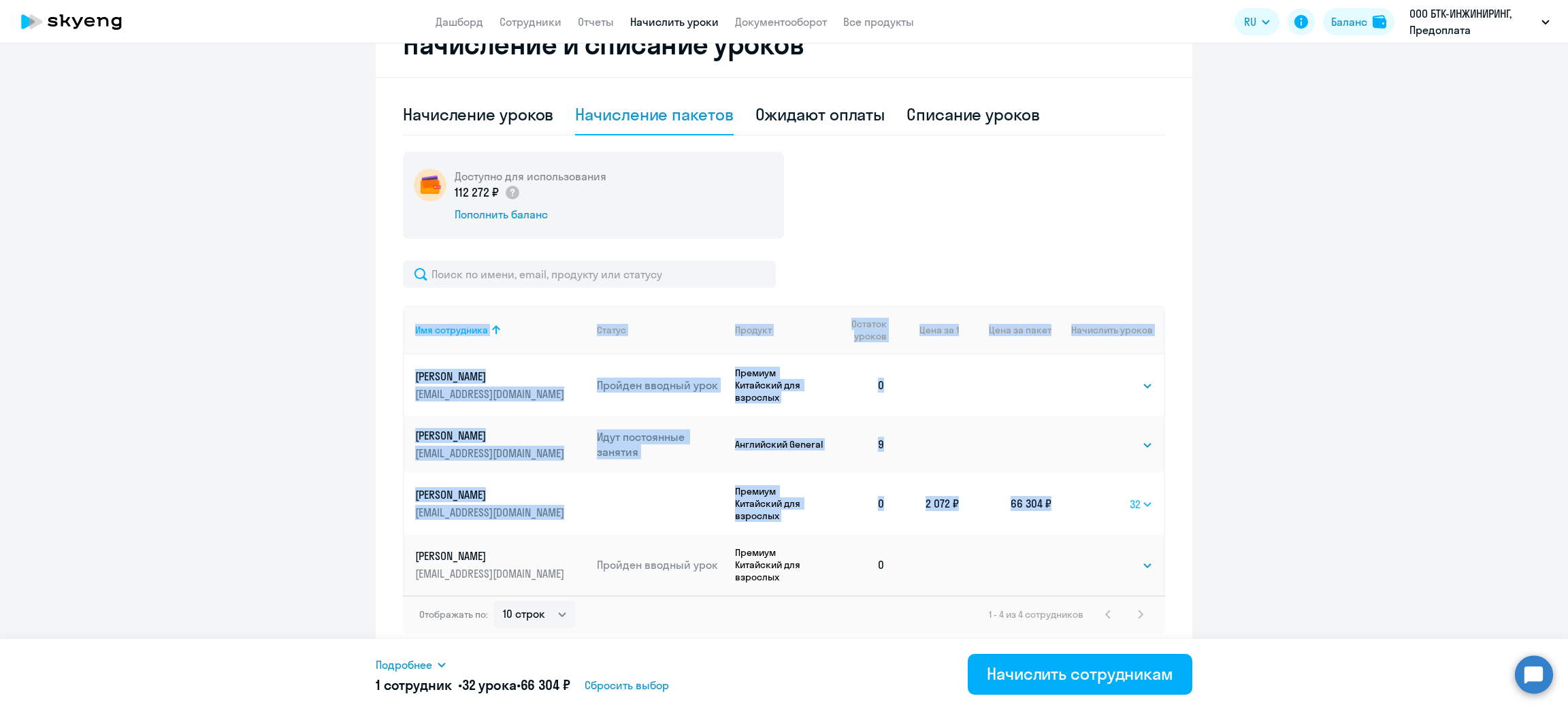
click at [1130, 500] on select "Выбрать 4 8 16 32 64 96 128" at bounding box center [1141, 504] width 23 height 16
select select "4"
click at [1130, 496] on select "Выбрать 4 8 16 32 64 96 128" at bounding box center [1141, 504] width 23 height 16
click at [522, 18] on link "Сотрудники" at bounding box center [530, 22] width 62 height 14
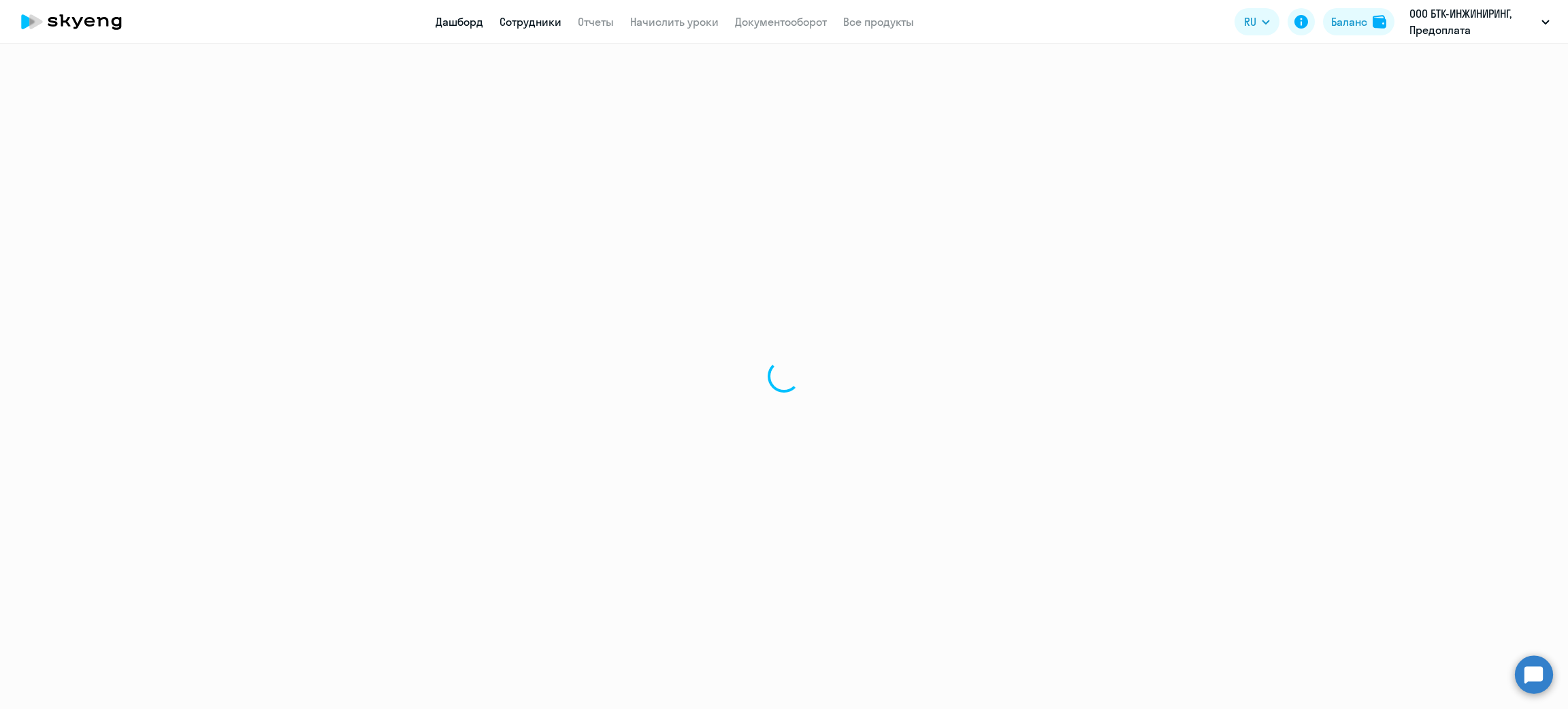
select select "30"
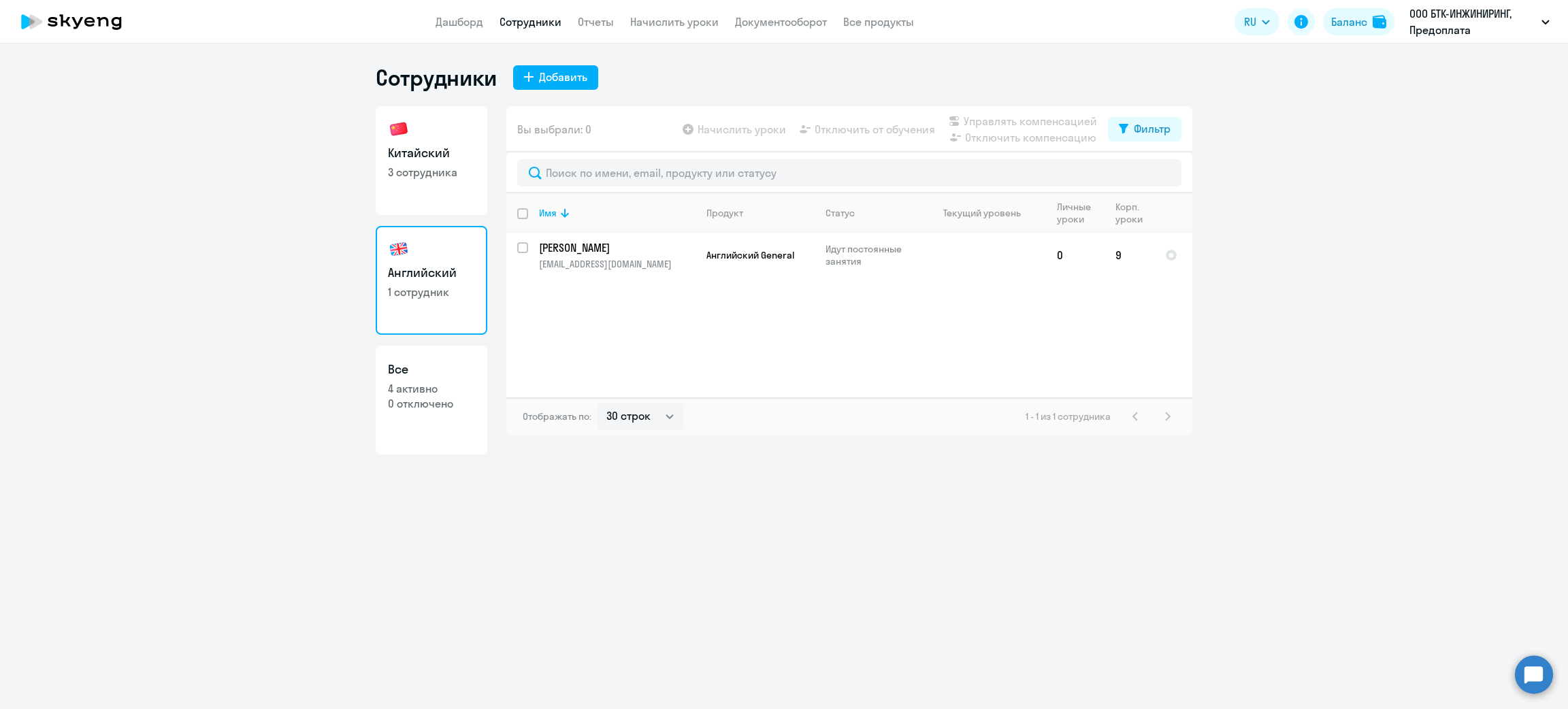
click at [436, 165] on p "3 сотрудника" at bounding box center [431, 172] width 87 height 15
select select "30"
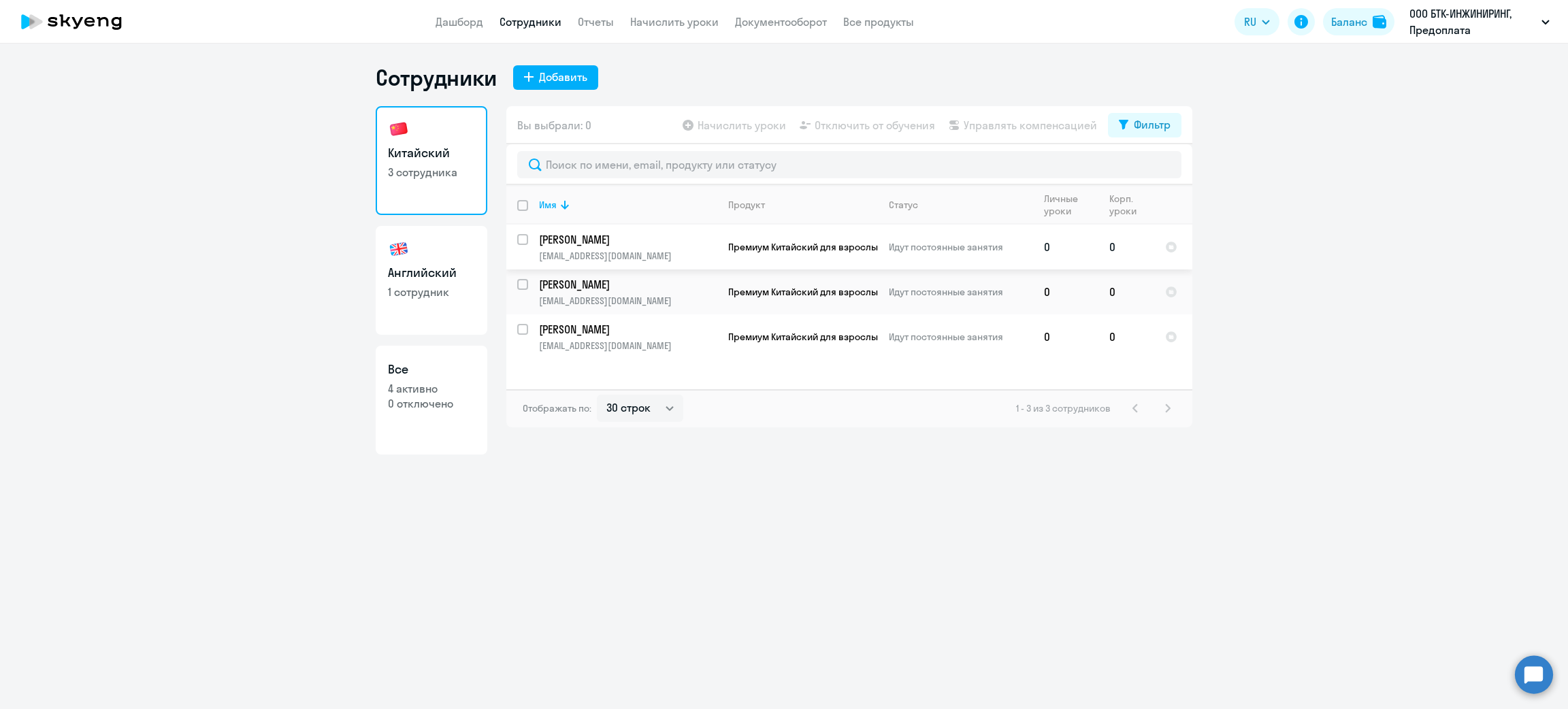
click at [692, 255] on p "[EMAIL_ADDRESS][DOMAIN_NAME]" at bounding box center [628, 256] width 178 height 12
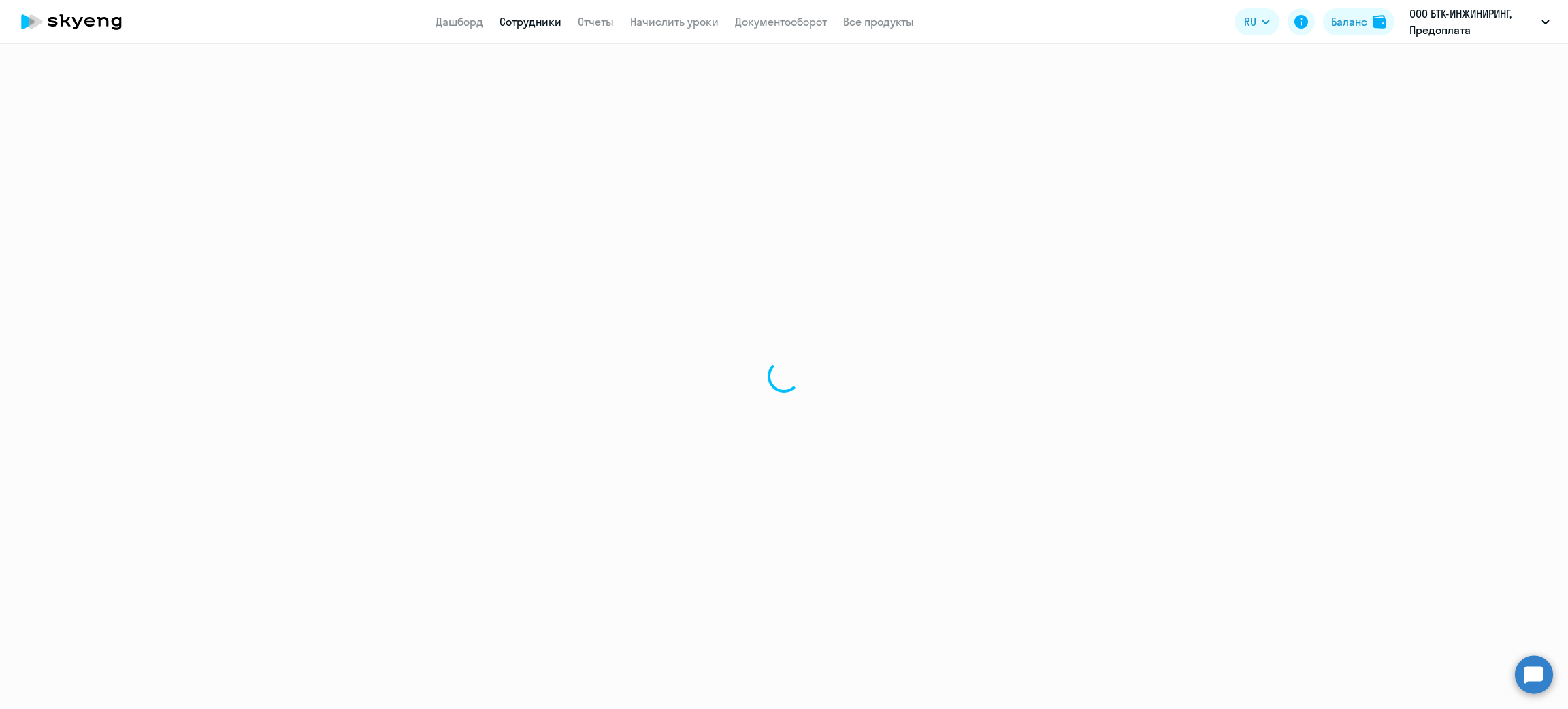
select select "chinese"
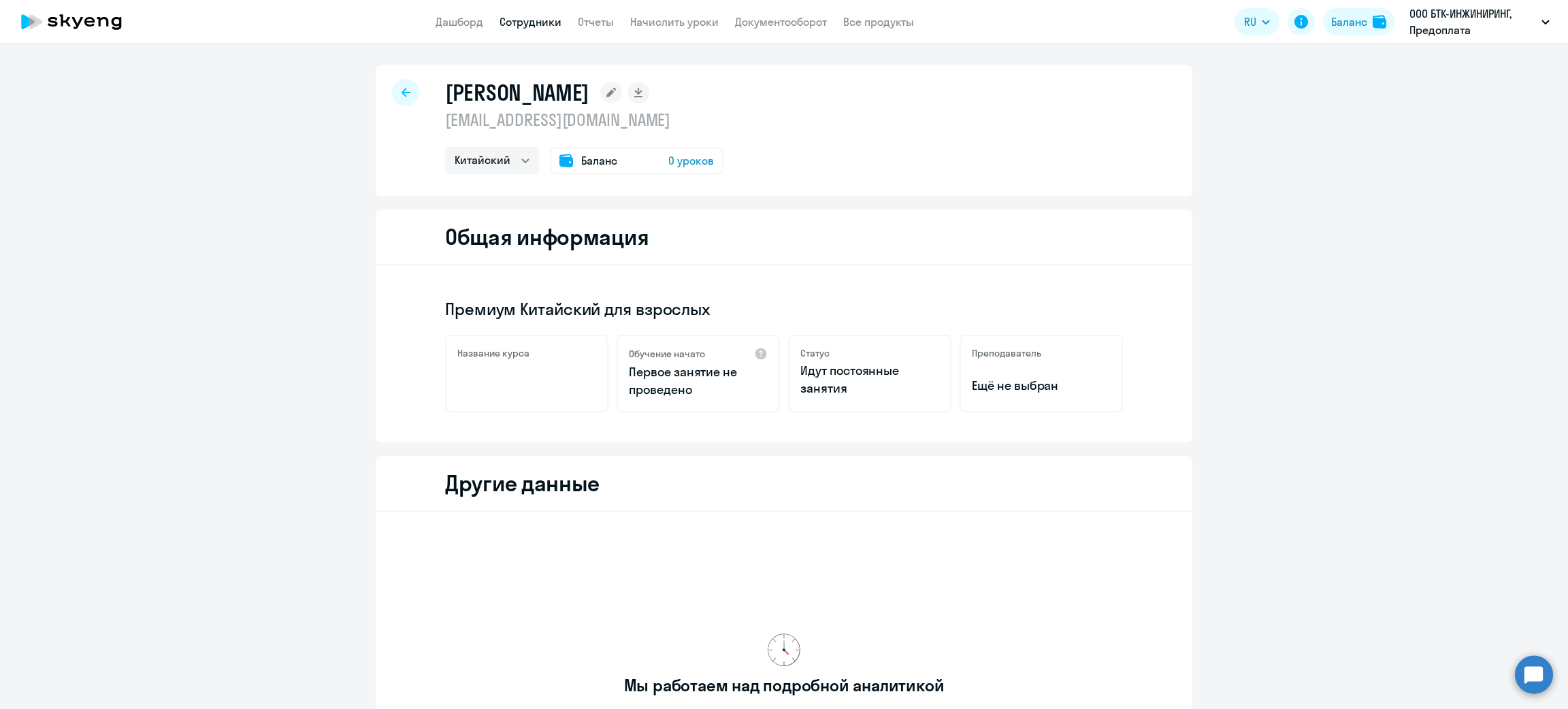
click at [647, 163] on div "Баланс 0 уроков" at bounding box center [636, 161] width 174 height 27
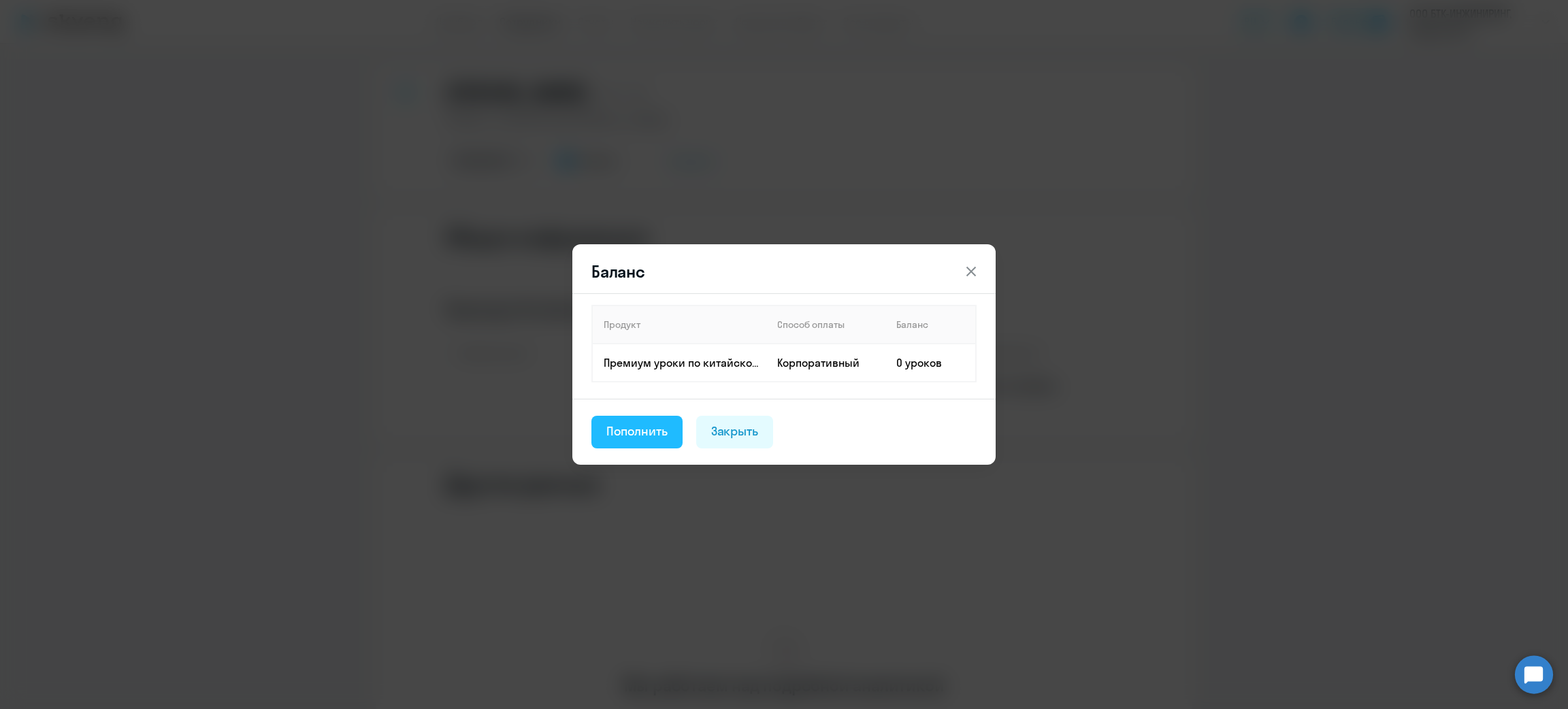
click at [630, 419] on button "Пополнить" at bounding box center [637, 432] width 91 height 33
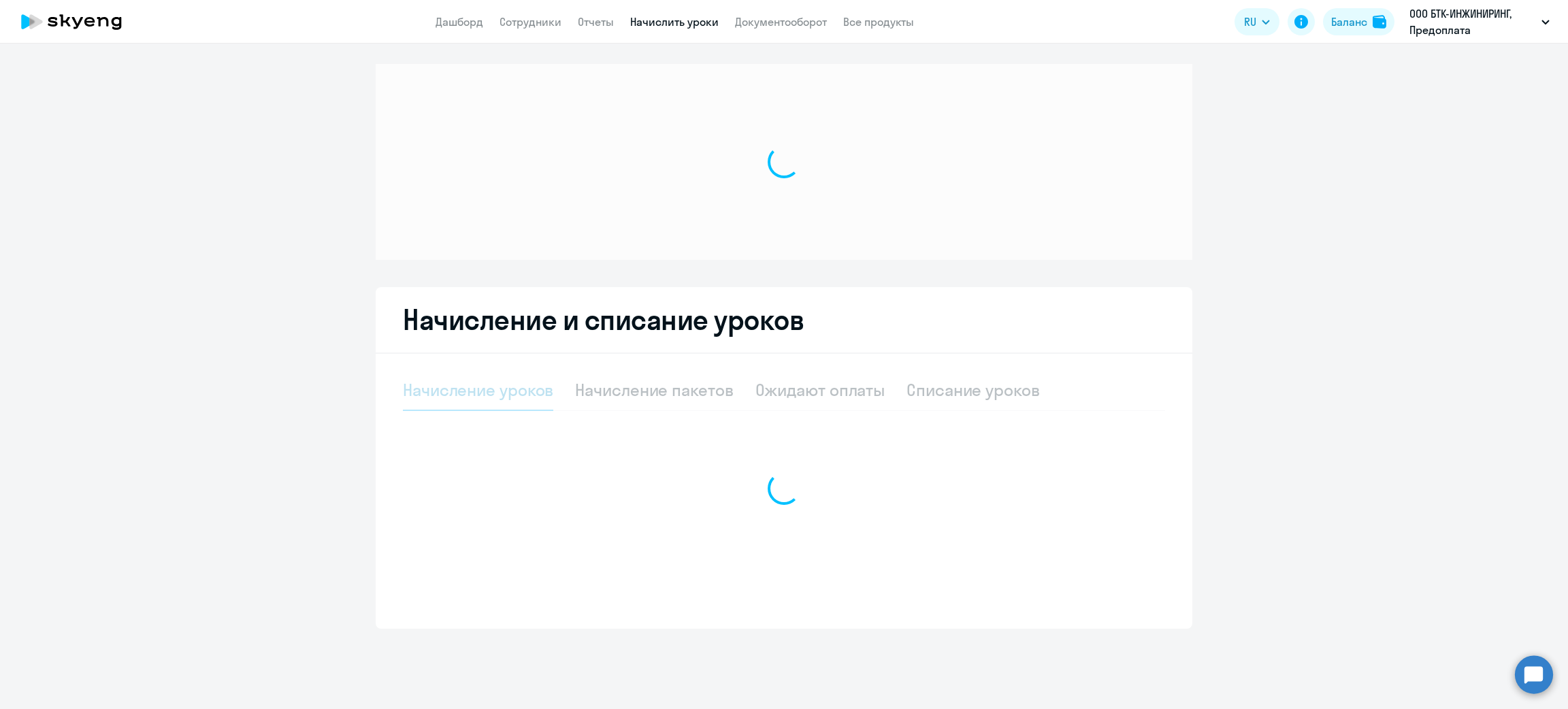
select select "10"
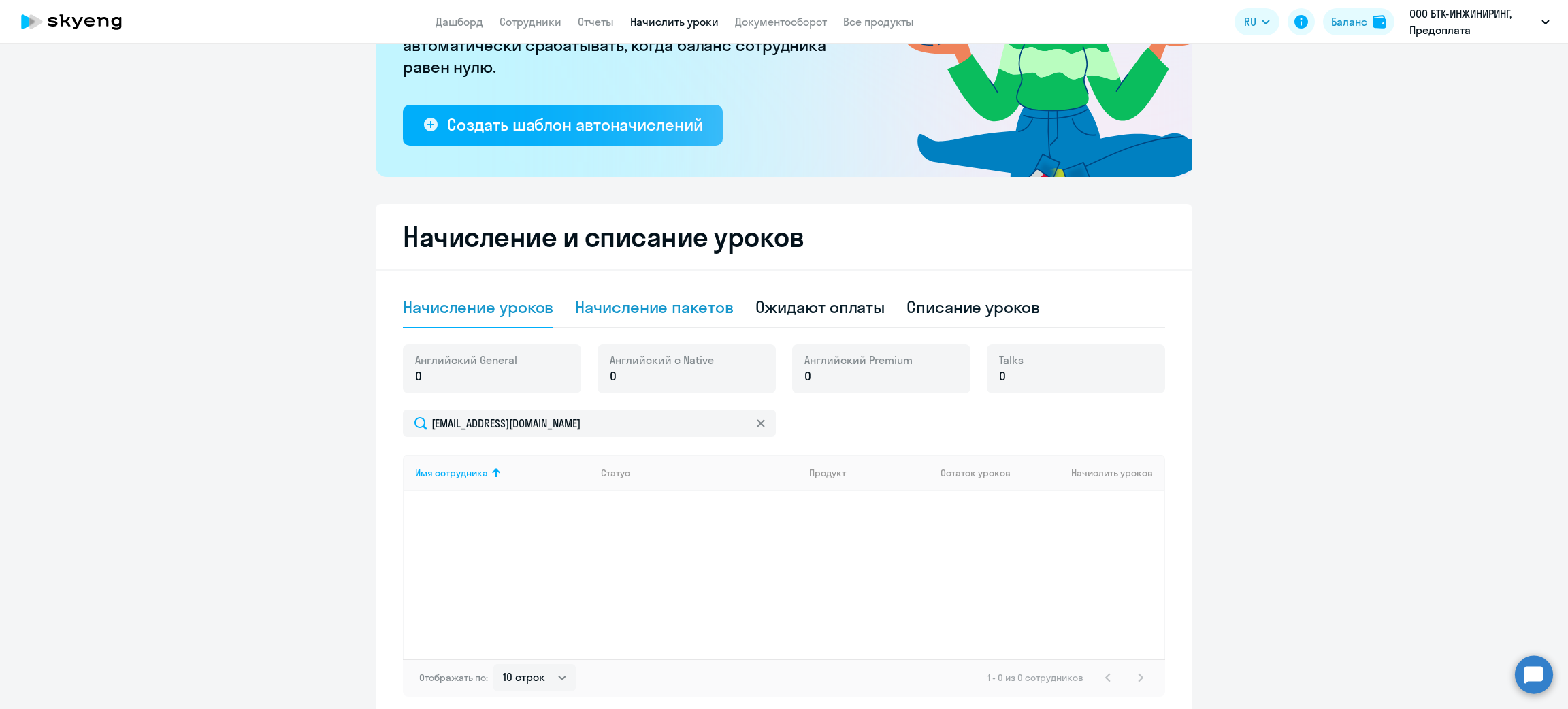
click at [673, 302] on div "Начисление пакетов" at bounding box center [654, 306] width 158 height 22
select select "10"
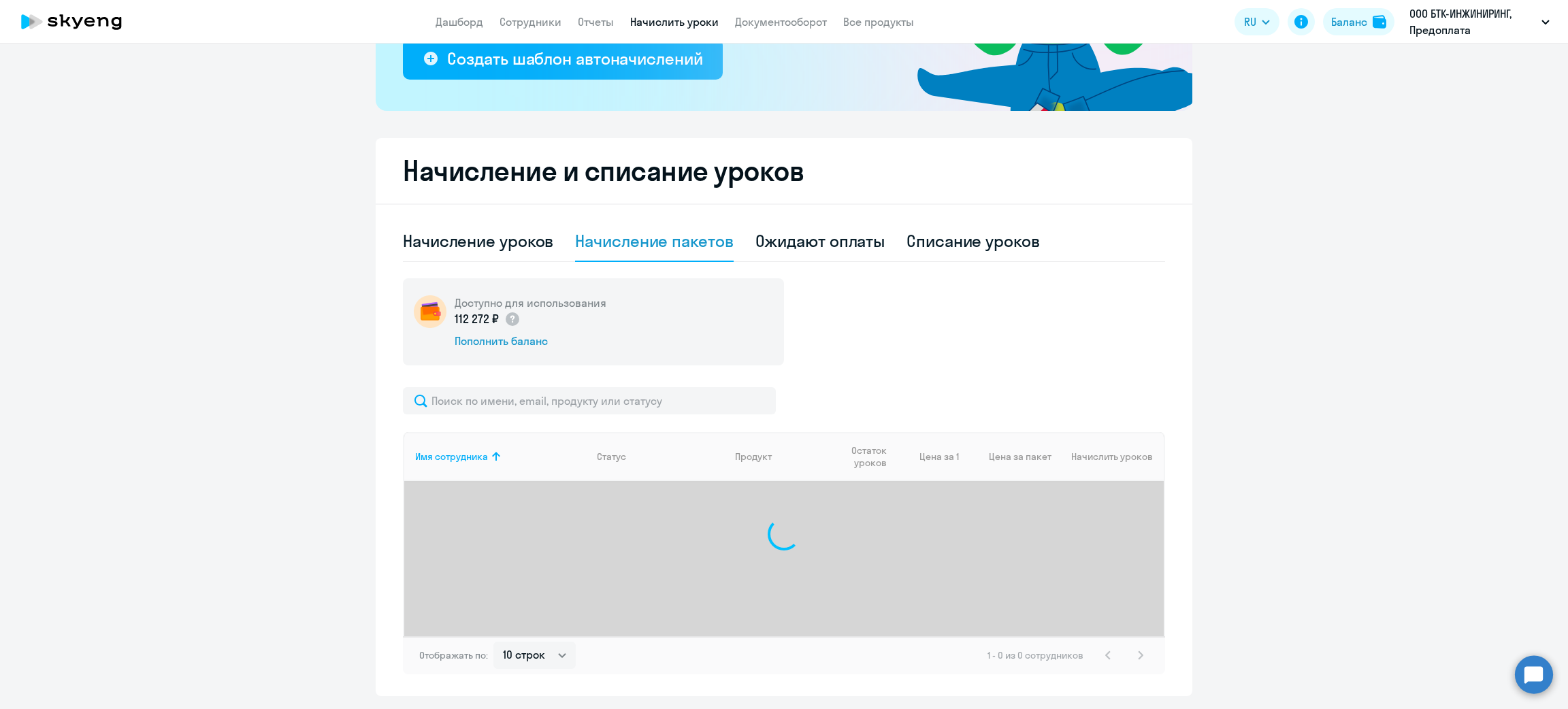
scroll to position [305, 0]
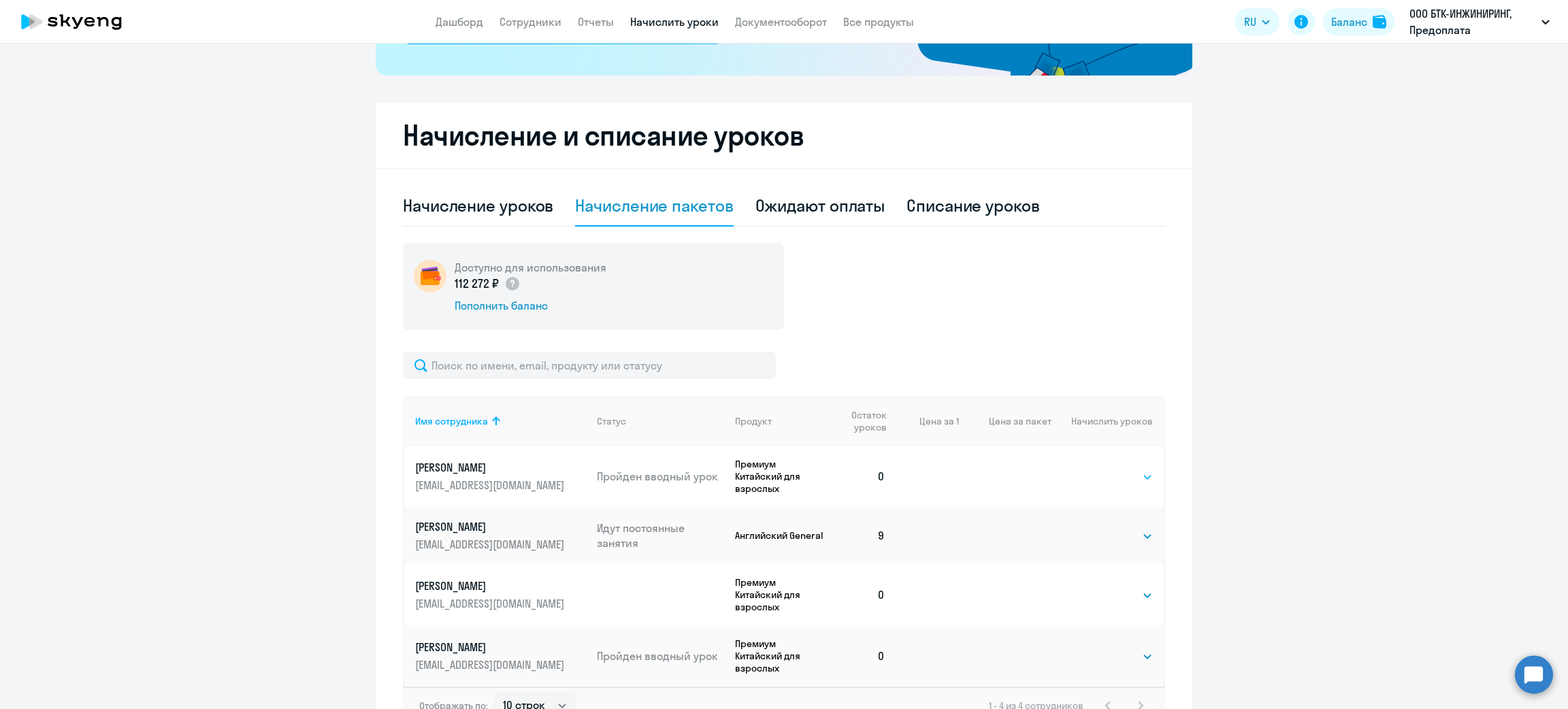
click at [1134, 465] on td "Выбрать 4 8 16 32 64 96 128 Выбрать" at bounding box center [1107, 476] width 112 height 61
click at [1112, 464] on td "Выбрать 4 8 16 32 64 96 128 Выбрать" at bounding box center [1107, 476] width 112 height 61
click at [1113, 473] on select "Выбрать 4 8 16 32 64 96 128" at bounding box center [1125, 477] width 56 height 16
select select "4"
click at [1097, 469] on select "Выбрать 4 8 16 32 64 96 128" at bounding box center [1125, 477] width 56 height 16
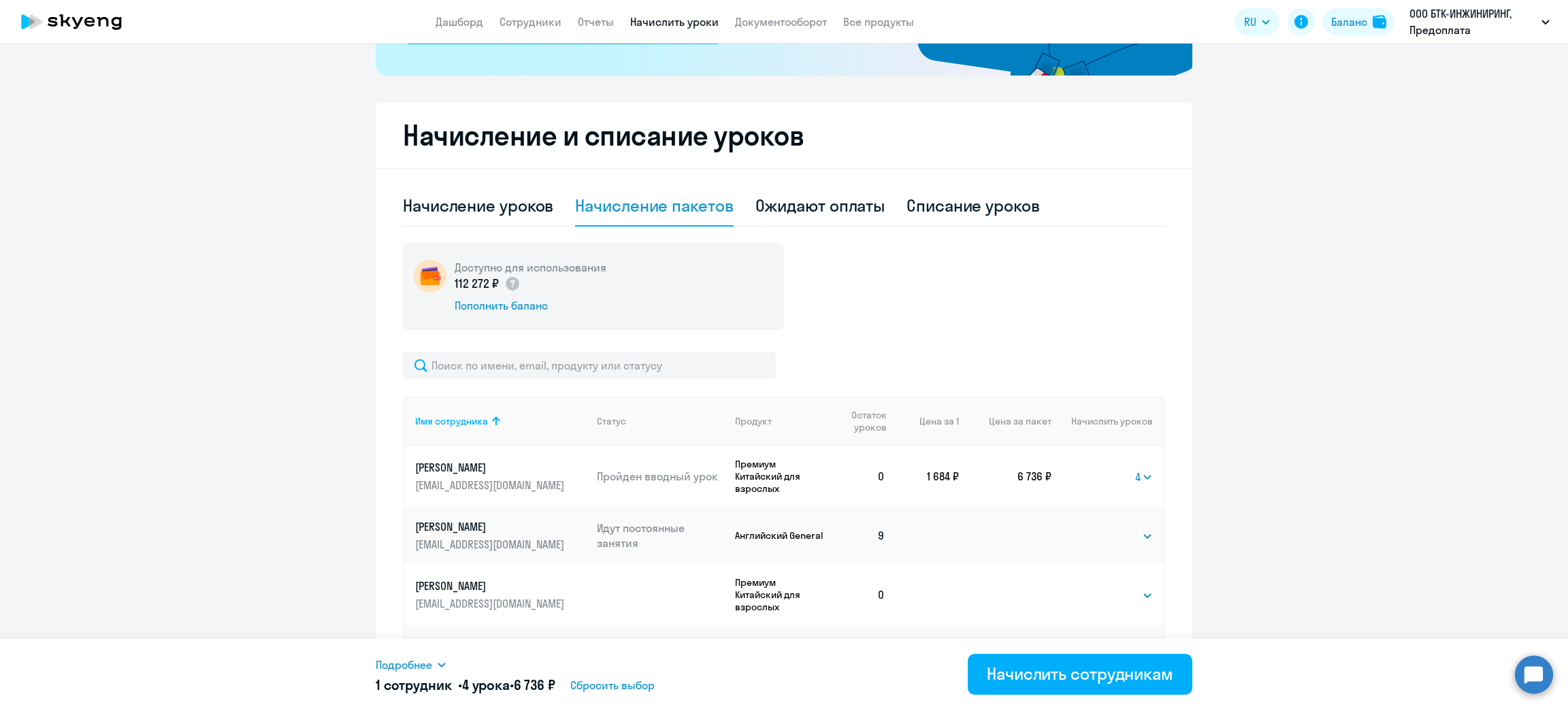
click at [704, 29] on app-menu-item-link "Начислить уроки" at bounding box center [675, 22] width 89 height 17
click at [1334, 20] on div "Баланс" at bounding box center [1349, 22] width 36 height 16
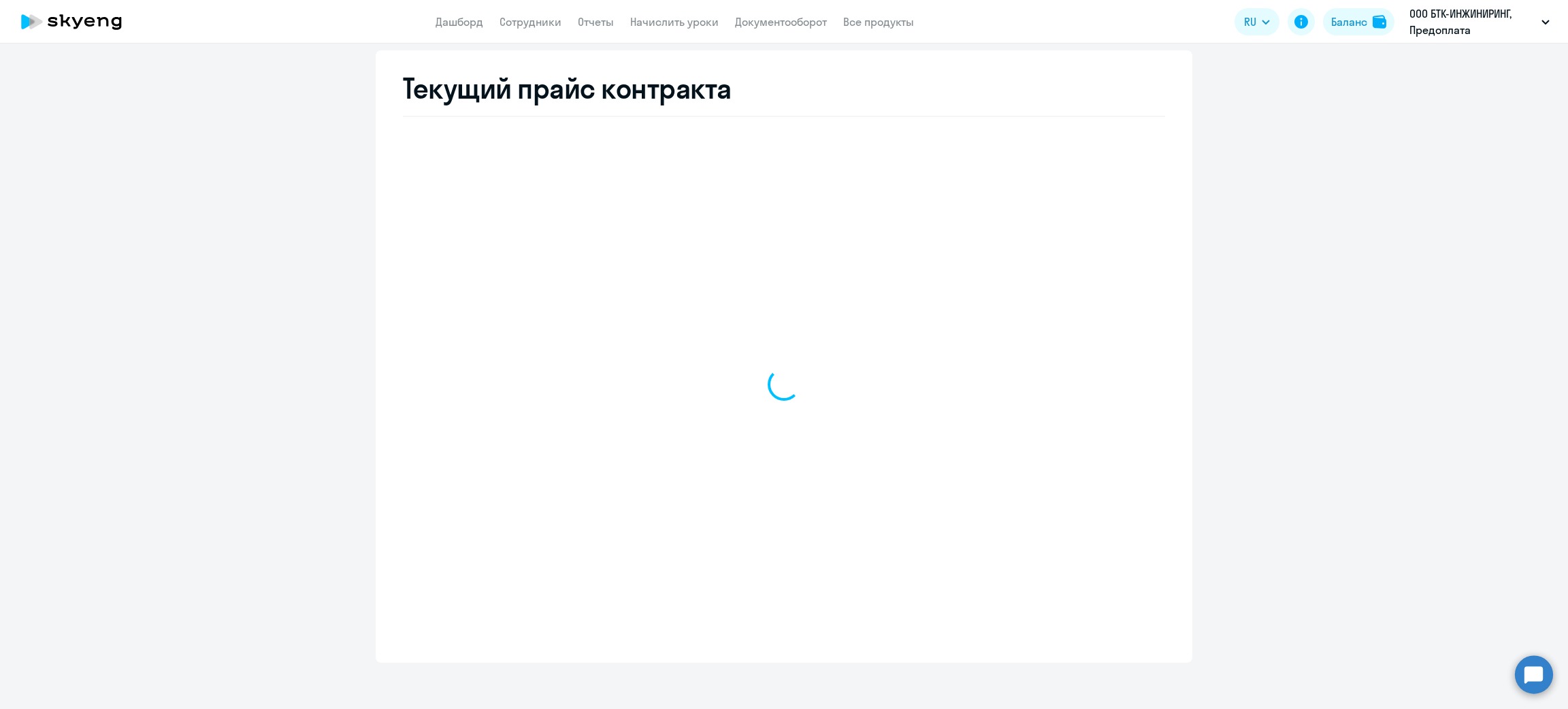
select select "english_adult_not_native_speaker"
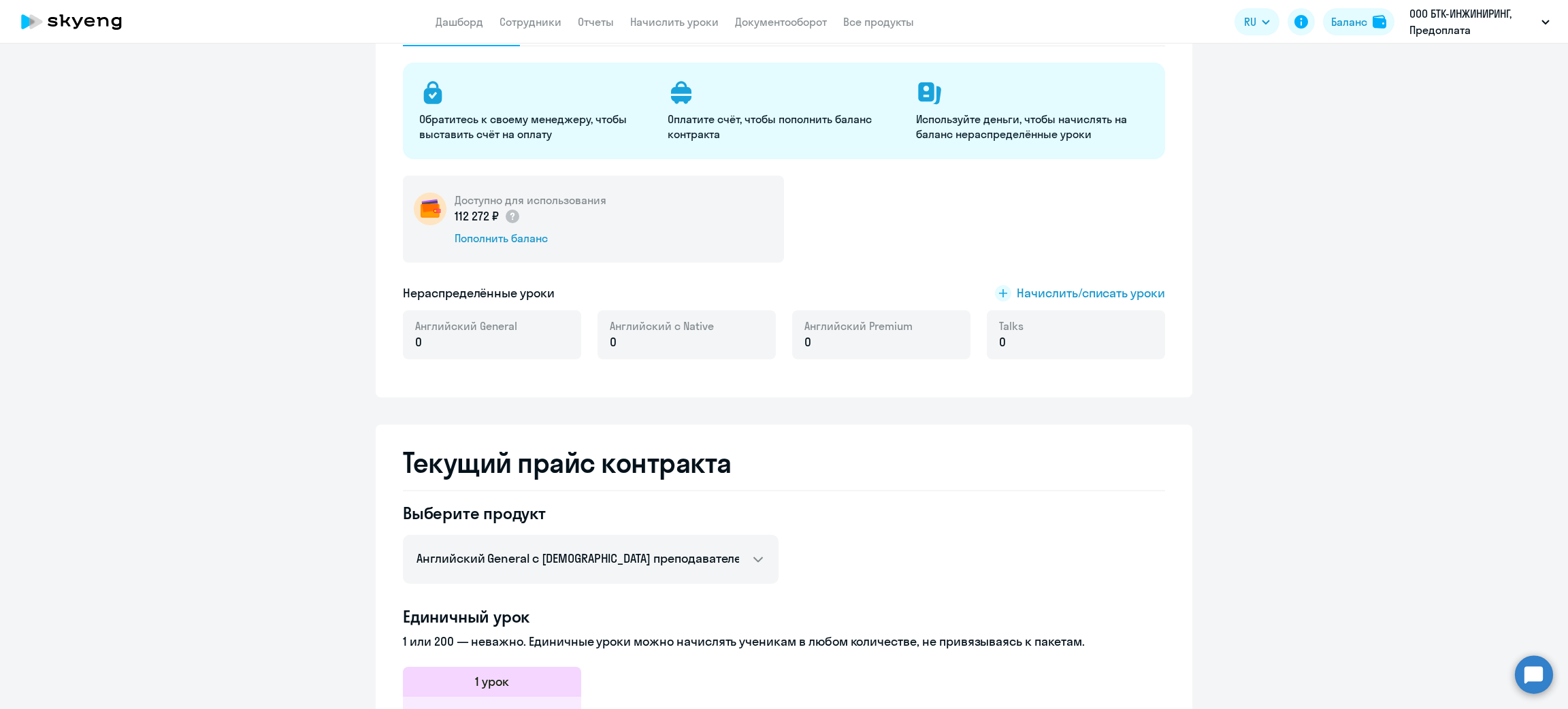
scroll to position [106, 0]
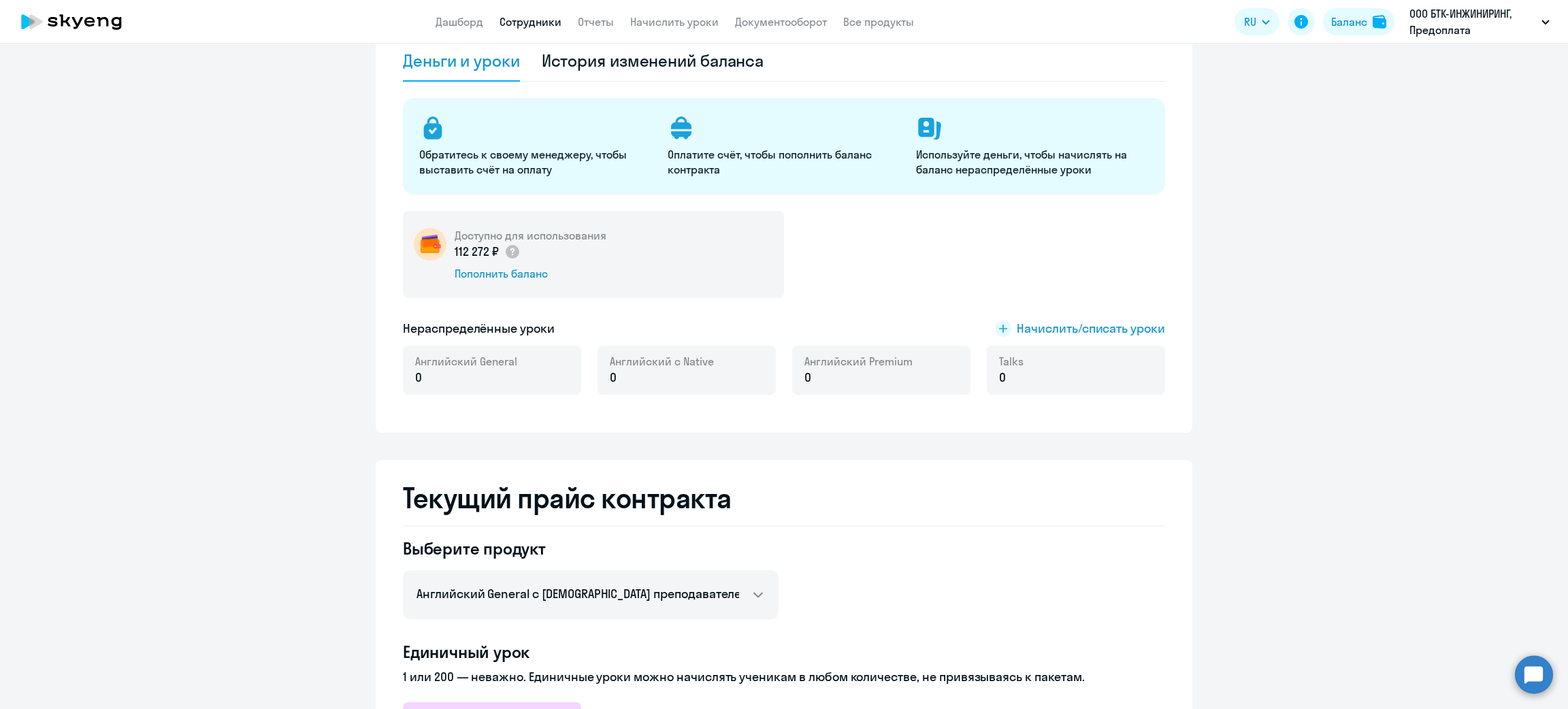
click at [540, 22] on link "Сотрудники" at bounding box center [530, 22] width 62 height 14
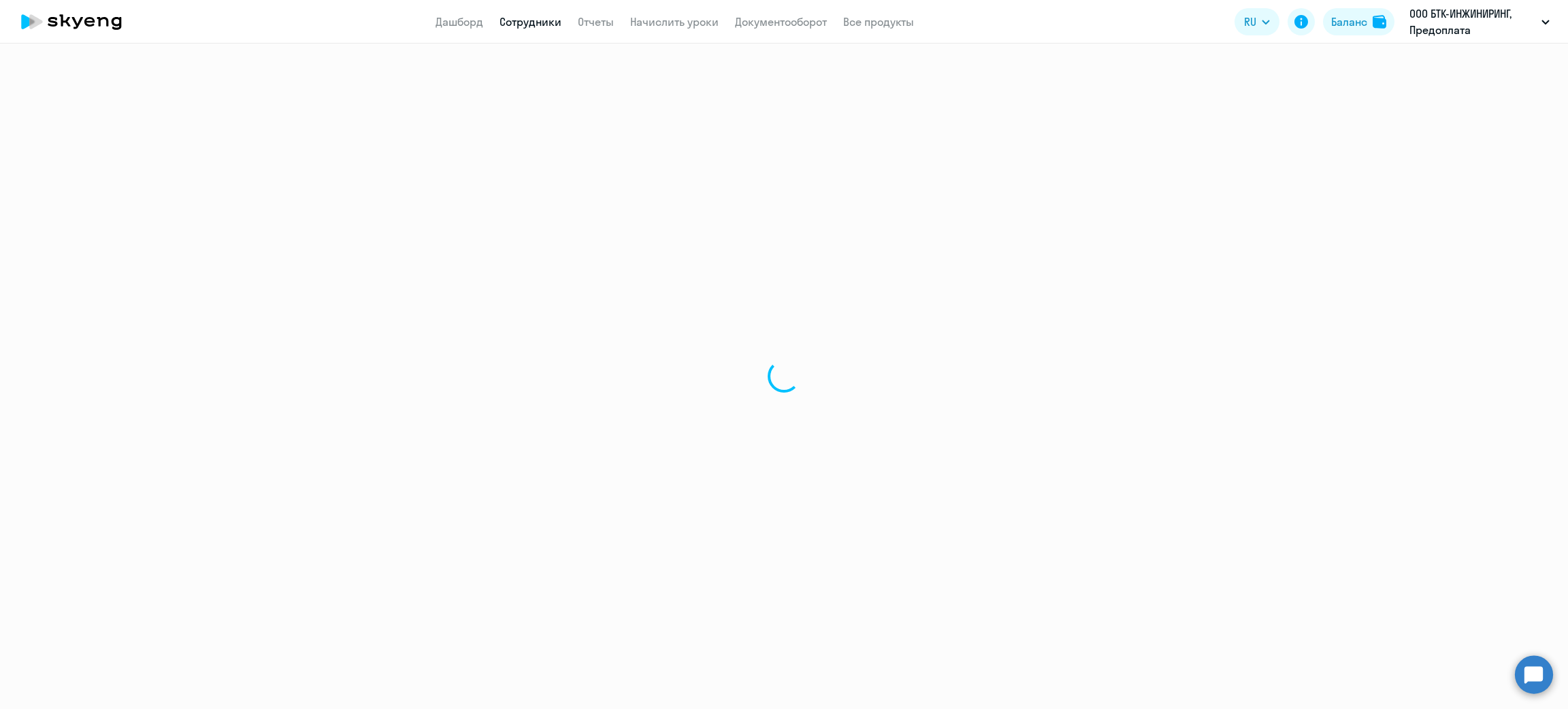
select select "30"
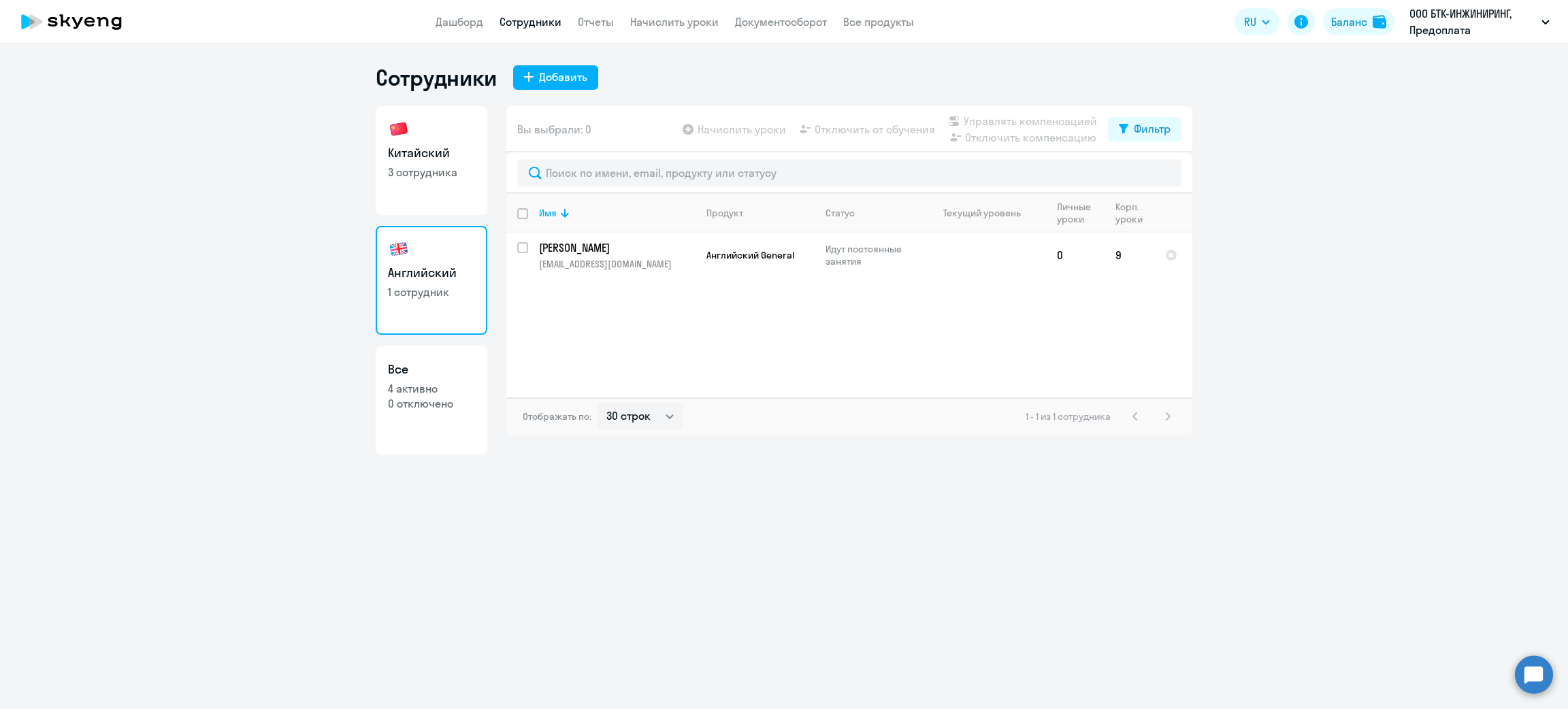
click at [421, 193] on link "Китайский 3 сотрудника" at bounding box center [431, 161] width 112 height 109
select select "30"
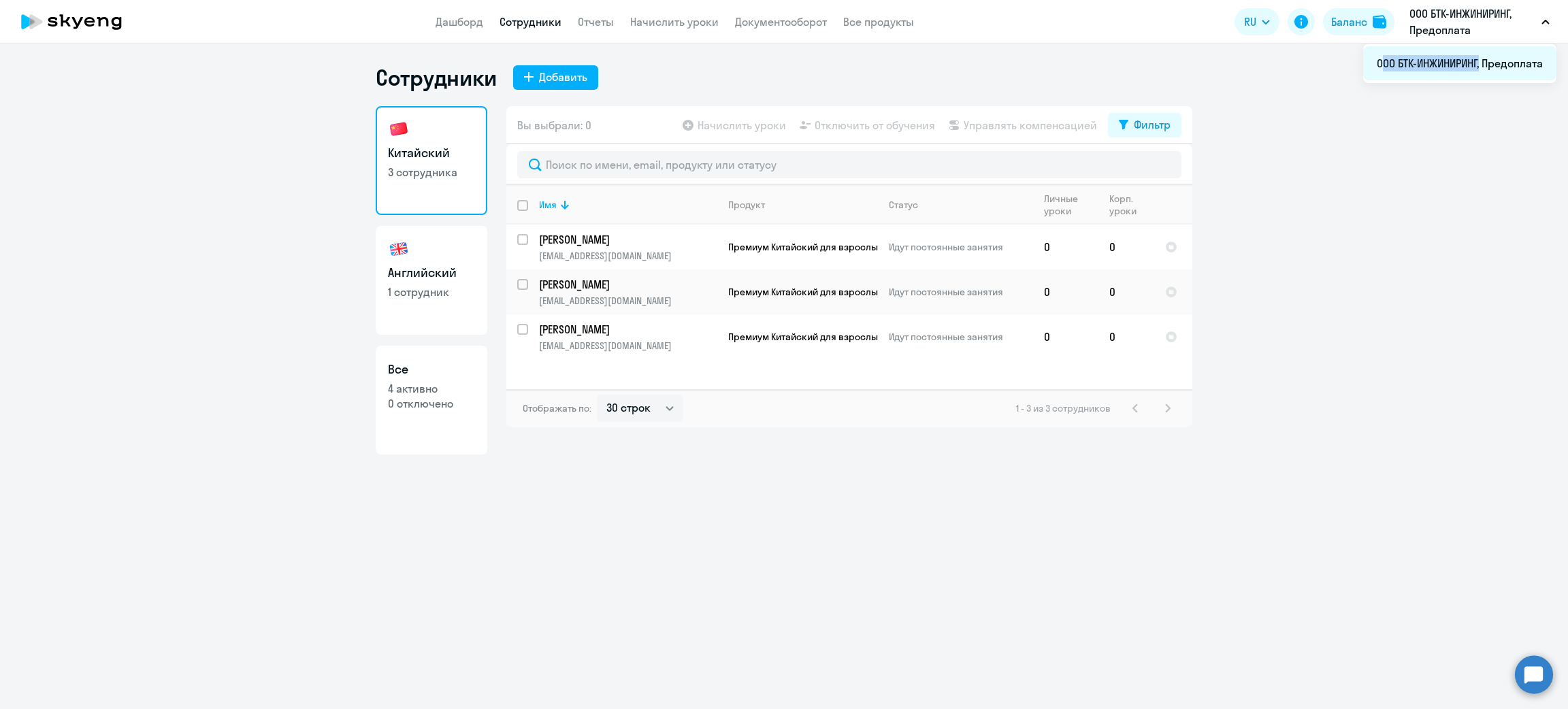
drag, startPoint x: 1368, startPoint y: 63, endPoint x: 1476, endPoint y: 69, distance: 108.2
click at [1476, 69] on li "ООО БТК-ИНЖИНИРИНГ, Предоплата" at bounding box center [1460, 63] width 194 height 34
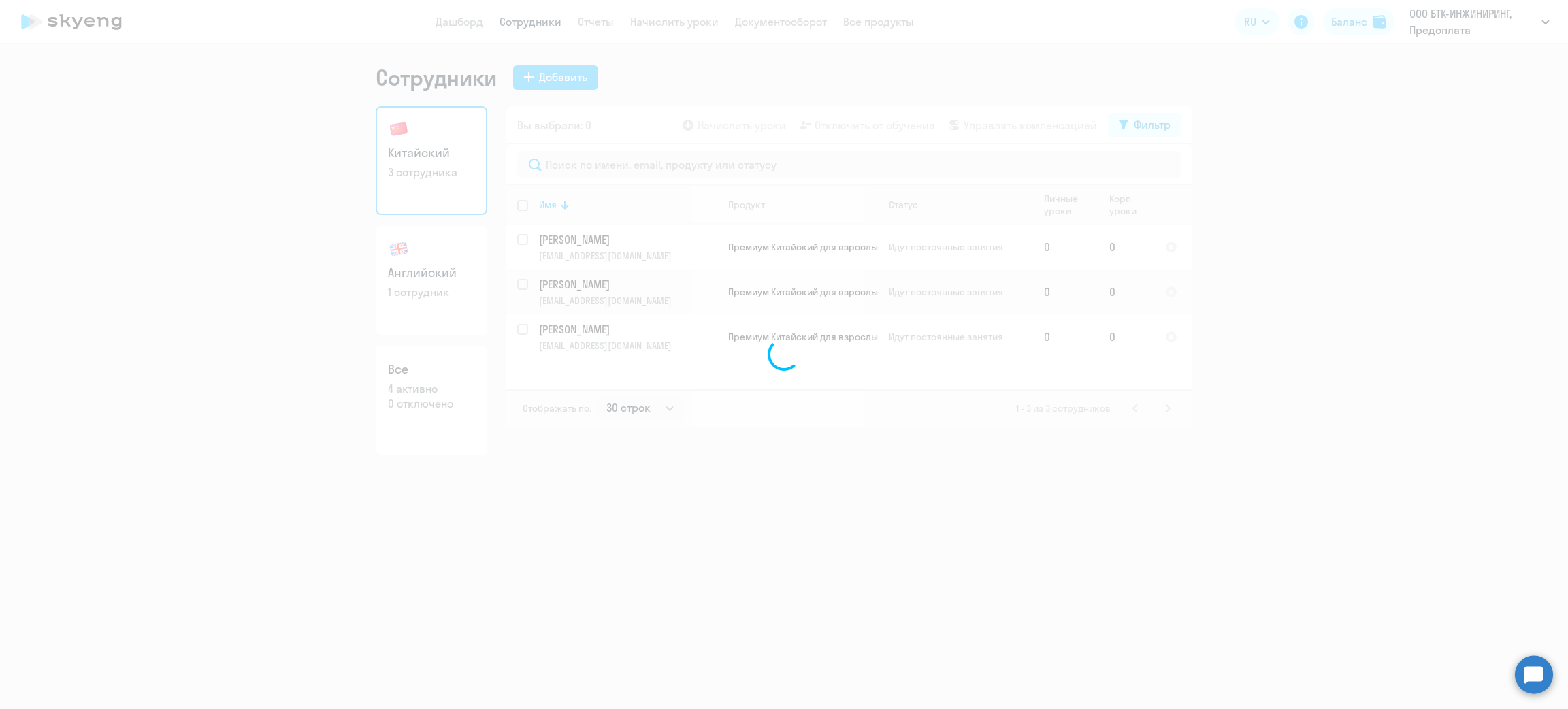
copy span "ООО БТК-ИНЖИНИРИНГ"
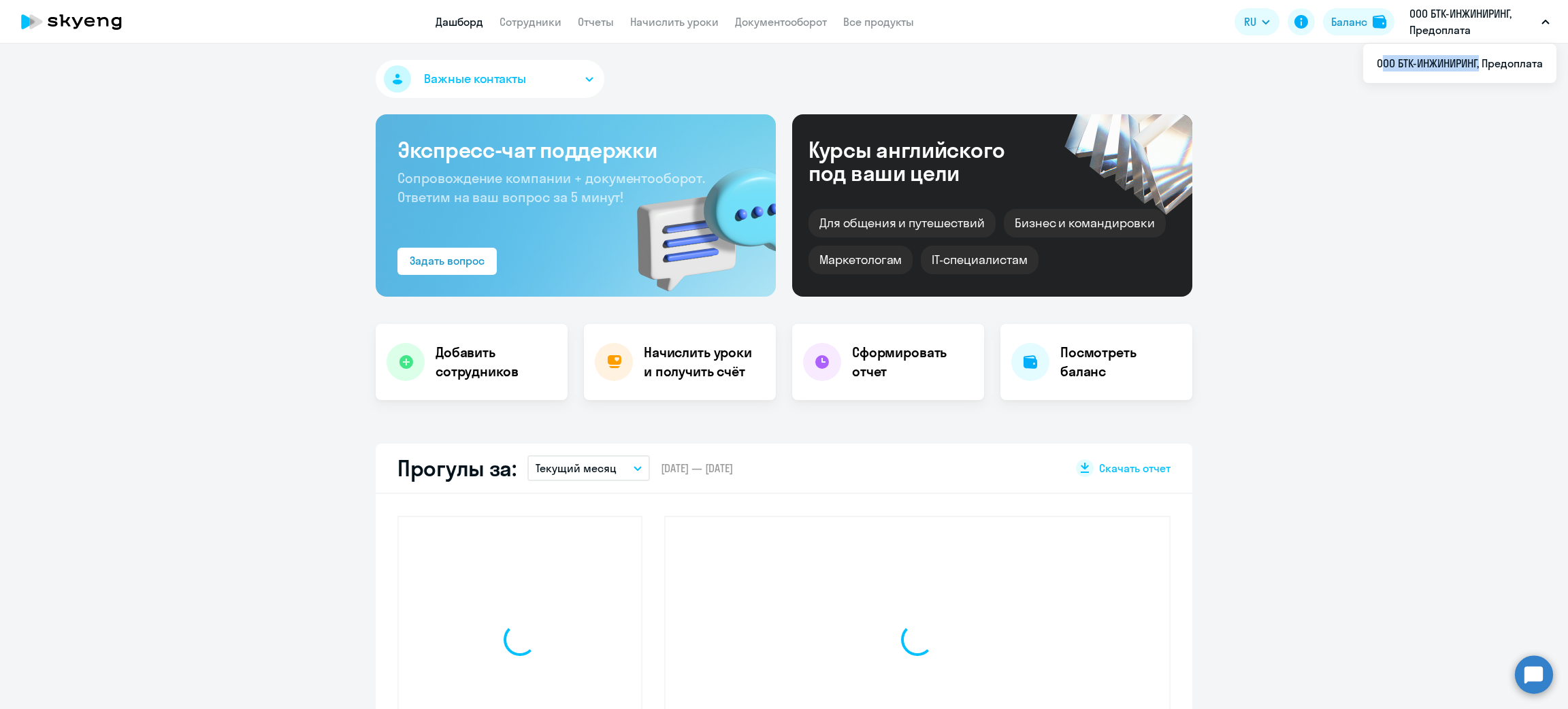
select select "30"
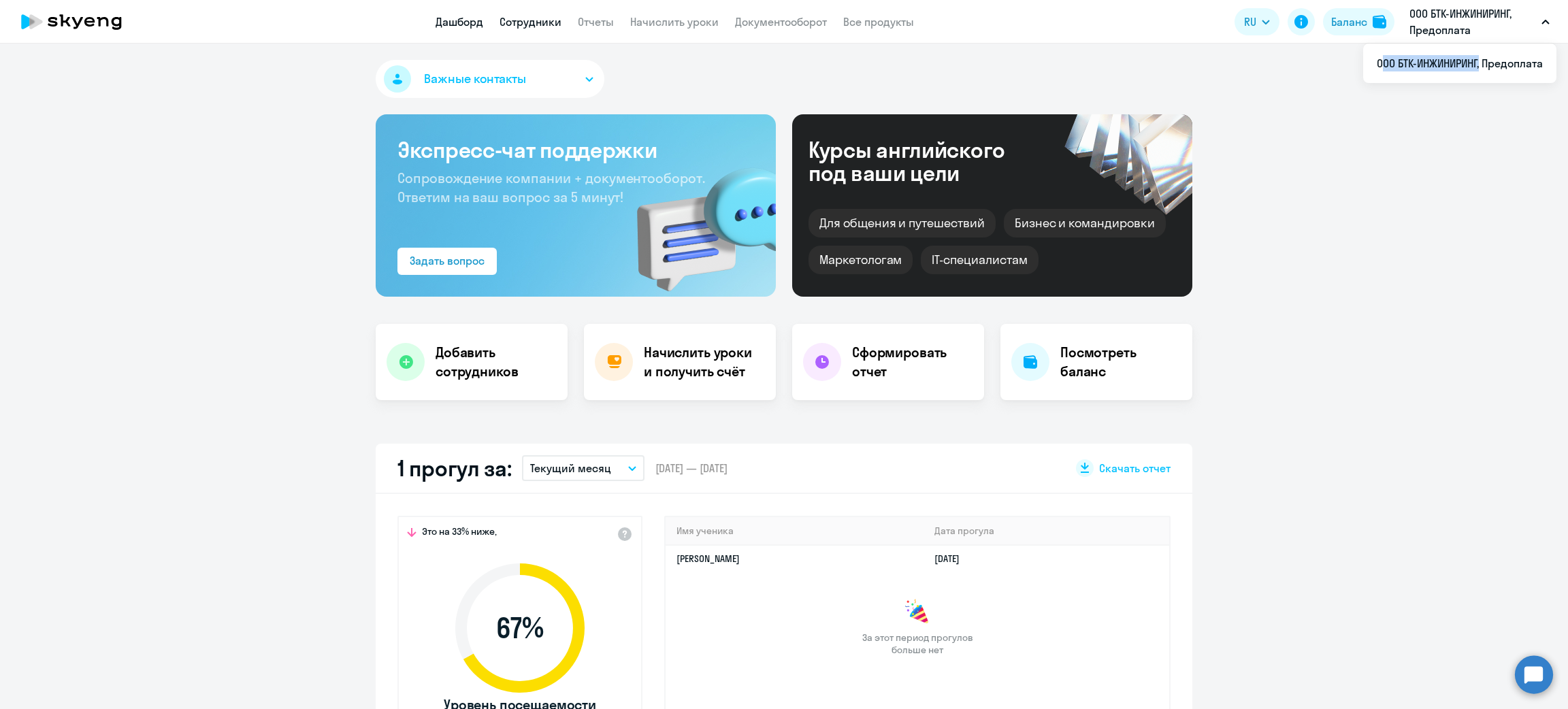
click at [526, 19] on link "Сотрудники" at bounding box center [530, 22] width 62 height 14
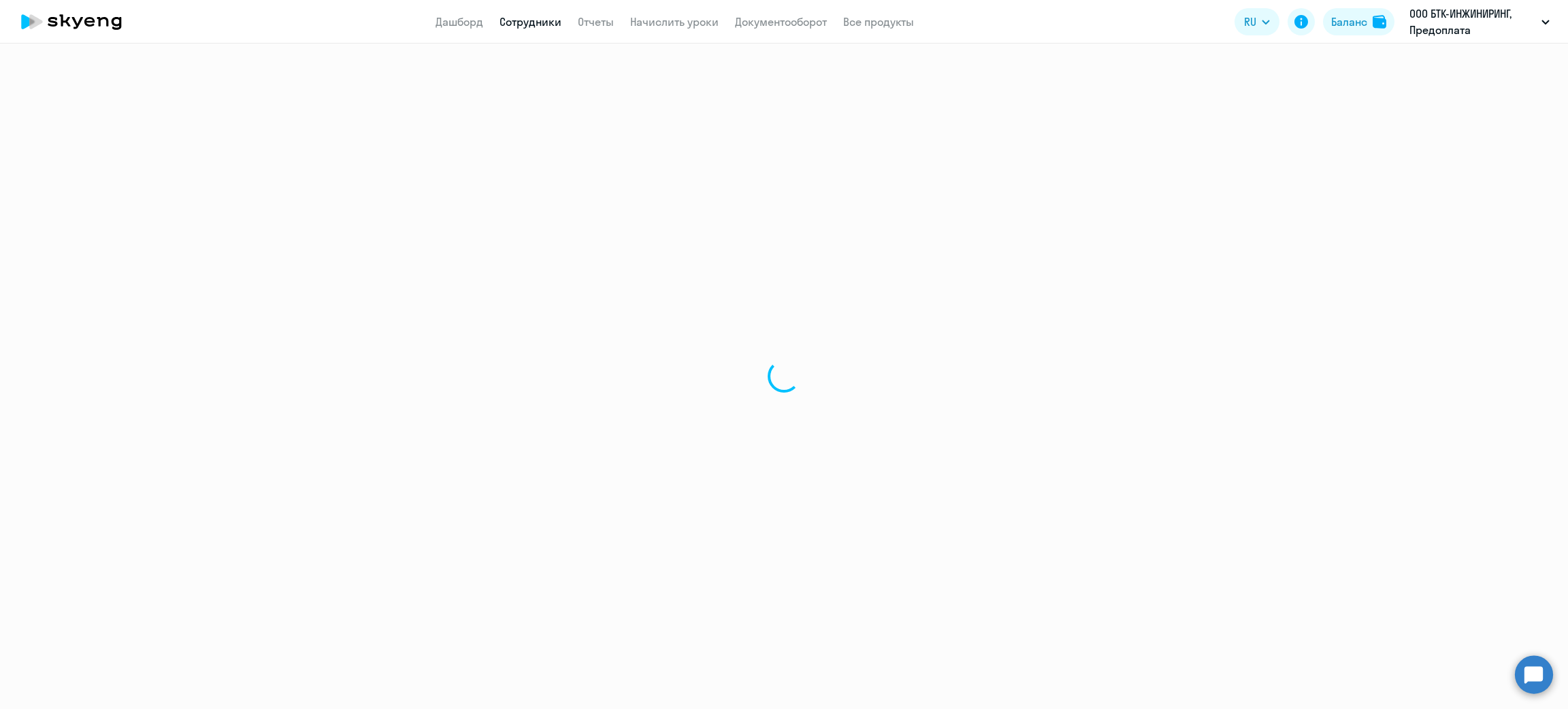
select select "30"
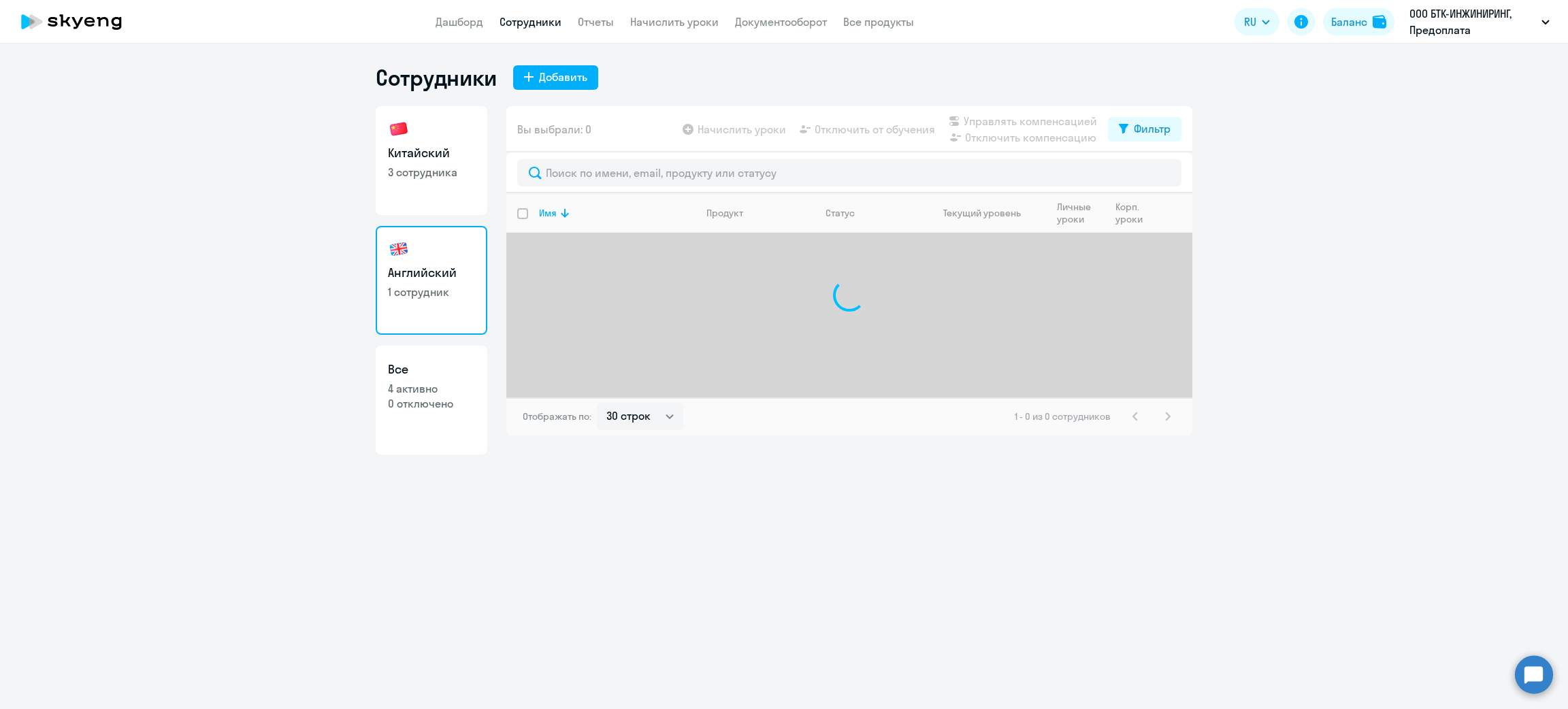
click at [383, 106] on div "Сотрудники Добавить Китайский 3 сотрудника Английский 1 сотрудник Все 4 активно…" at bounding box center [784, 259] width 816 height 390
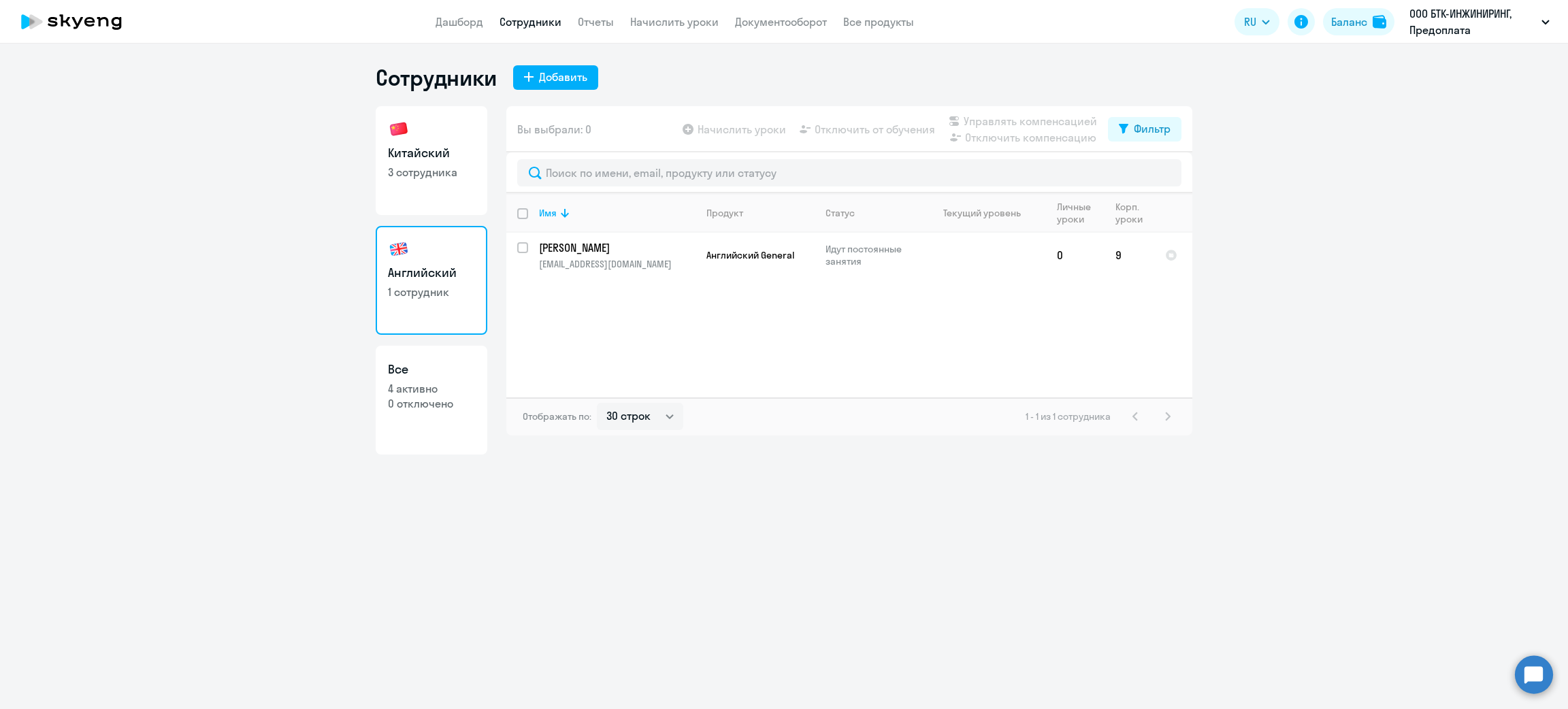
click at [419, 153] on h3 "Китайский" at bounding box center [431, 153] width 87 height 18
select select "30"
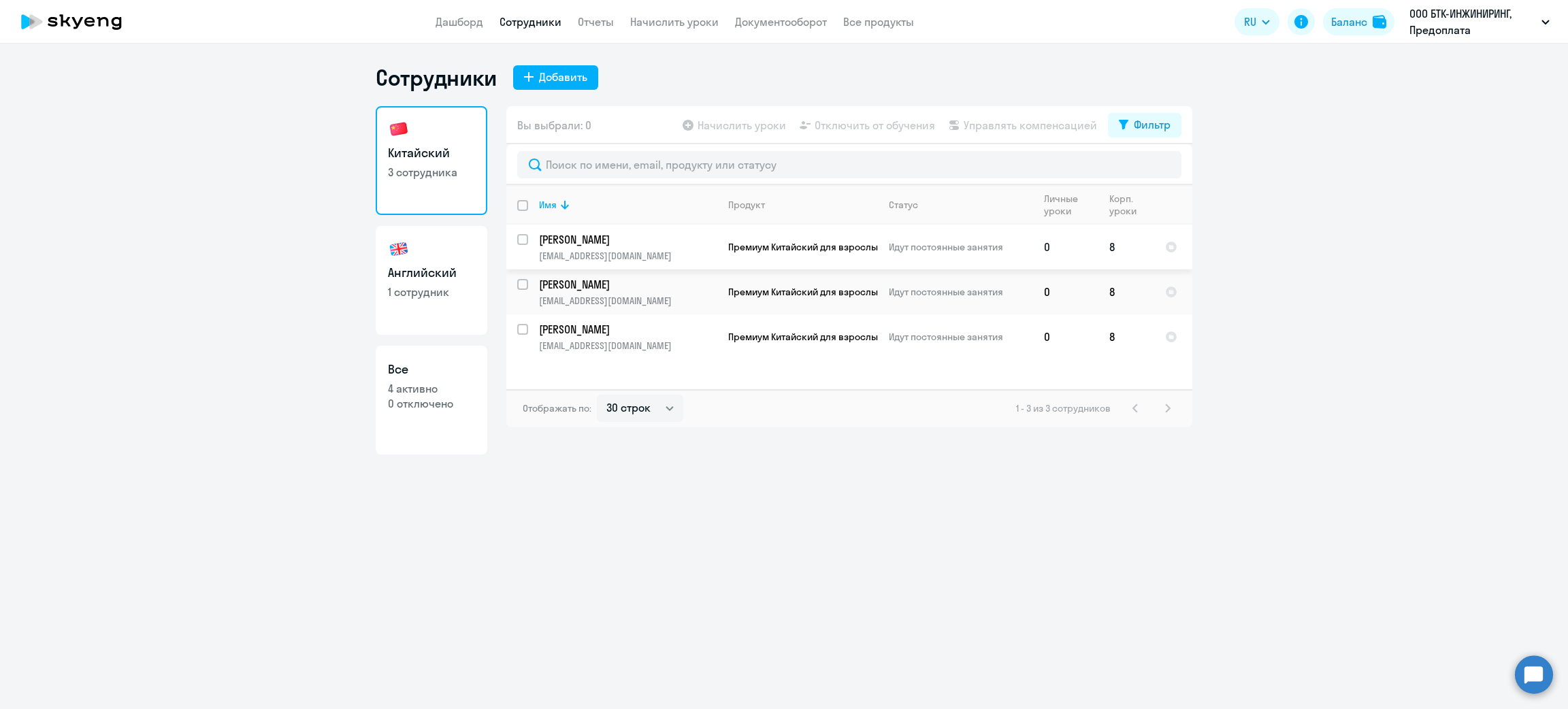
click at [660, 241] on p "[PERSON_NAME]" at bounding box center [628, 240] width 178 height 15
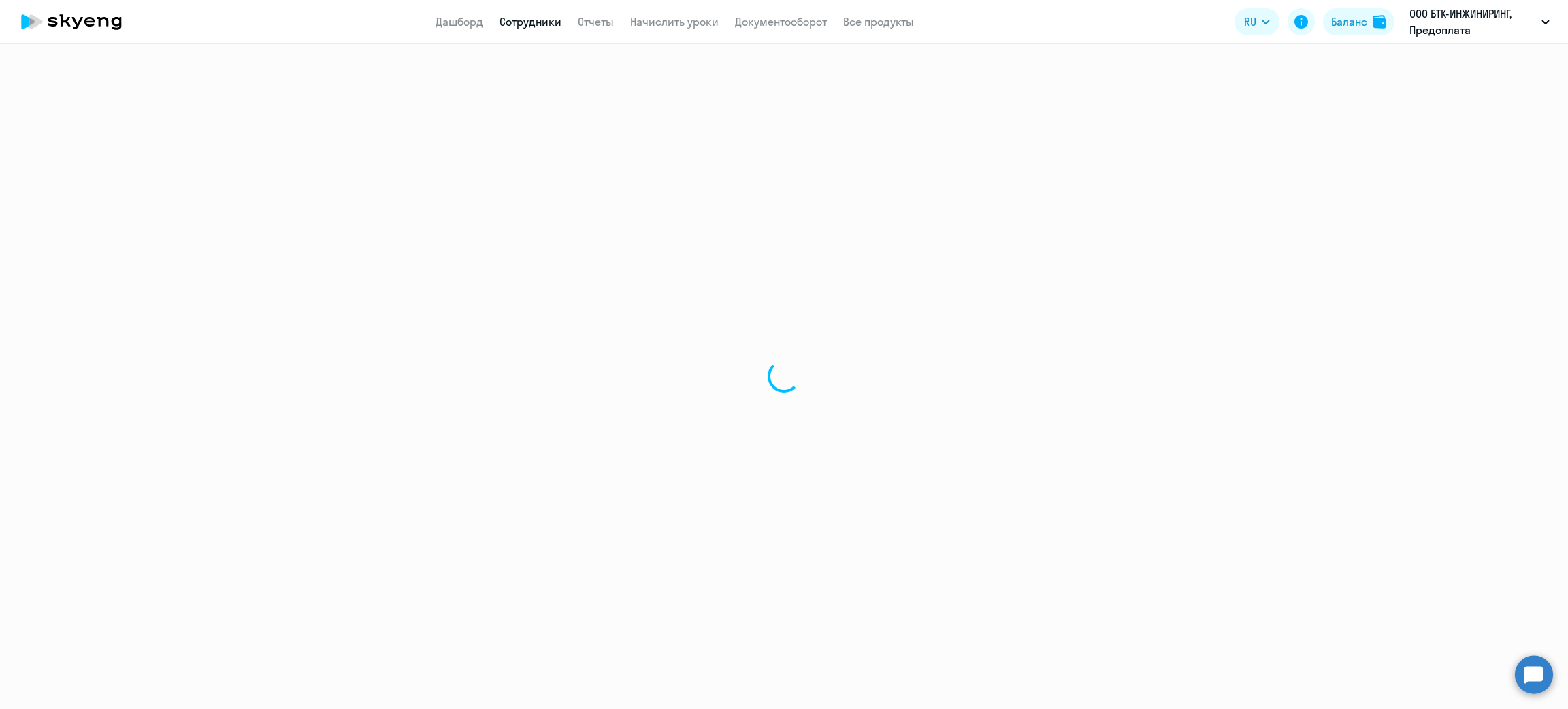
select select "chinese"
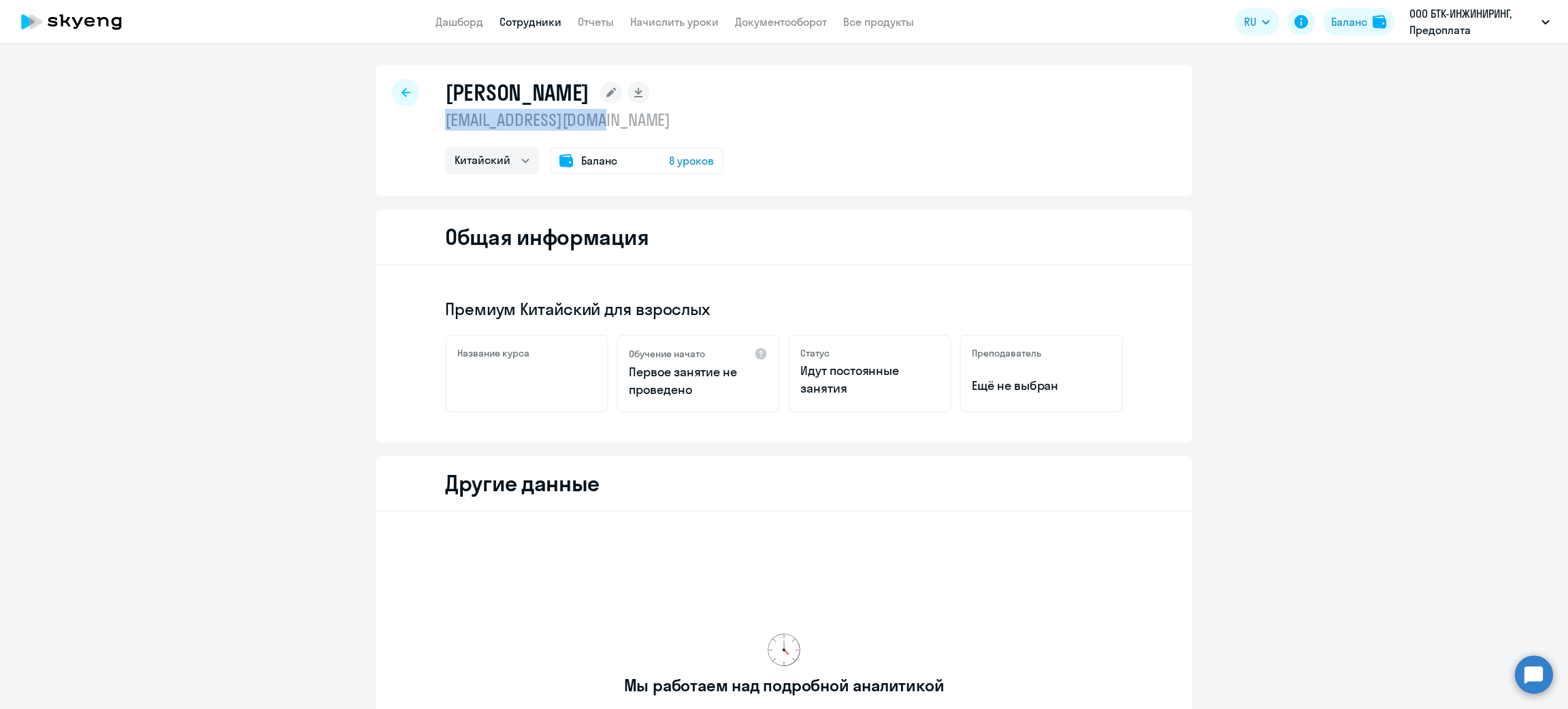
drag, startPoint x: 610, startPoint y: 127, endPoint x: 434, endPoint y: 124, distance: 176.0
click at [434, 124] on div "[PERSON_NAME] [EMAIL_ADDRESS][DOMAIN_NAME] Китайский Баланс 8 уроков" at bounding box center [784, 131] width 816 height 131
copy p "[EMAIL_ADDRESS][DOMAIN_NAME]"
